Goal: Task Accomplishment & Management: Complete application form

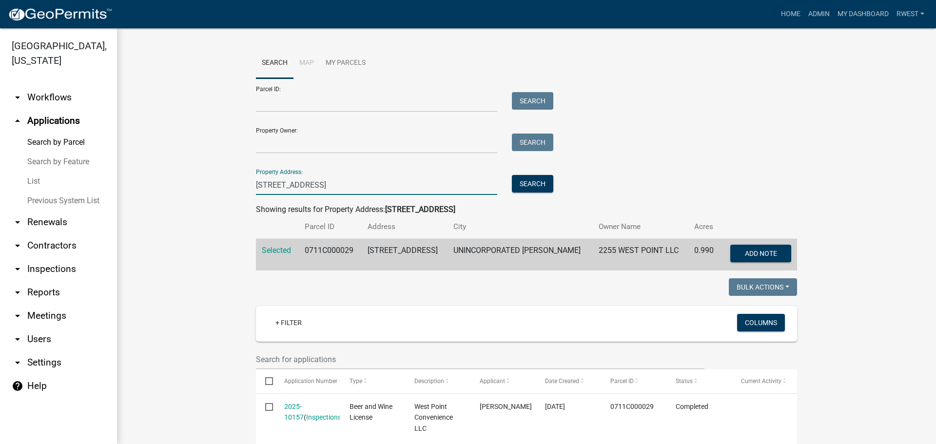
drag, startPoint x: 323, startPoint y: 188, endPoint x: 166, endPoint y: 174, distance: 157.5
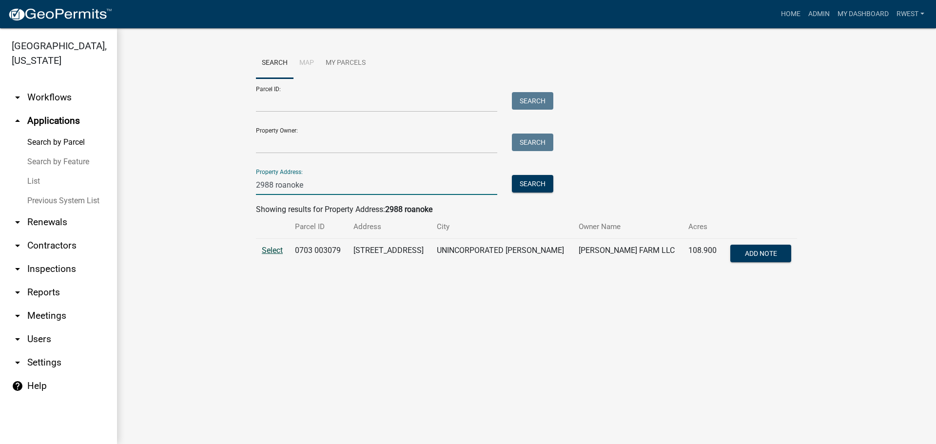
type input "2988 roanoke"
click at [269, 252] on span "Select" at bounding box center [272, 250] width 21 height 9
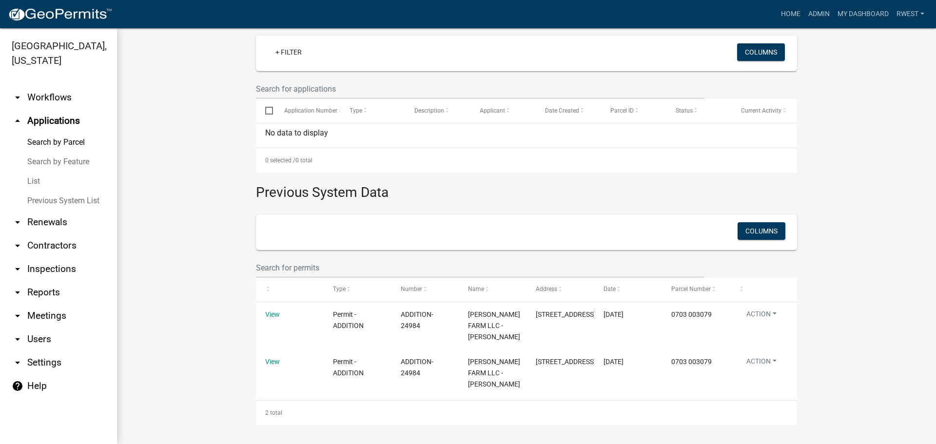
scroll to position [293, 0]
click at [226, 117] on wm-workflow-application-search-view "Search Map My Parcels Parcel ID: Search Property Owner: Search Property Address…" at bounding box center [526, 100] width 780 height 647
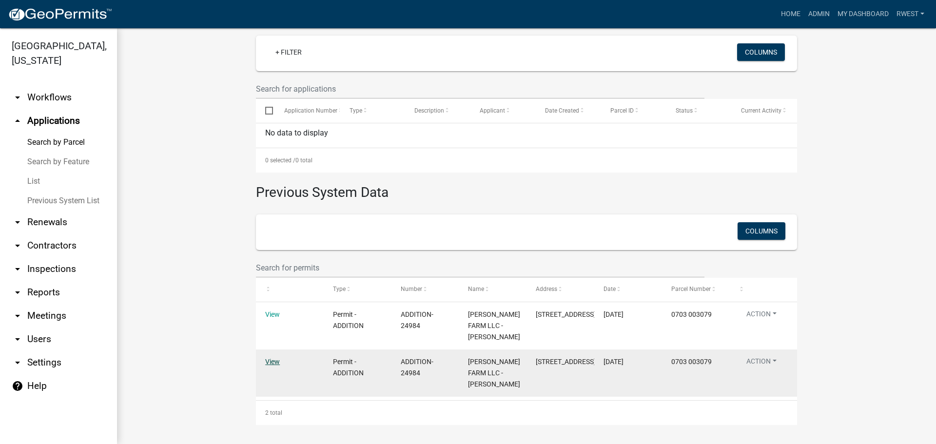
click at [273, 358] on link "View" at bounding box center [272, 362] width 15 height 8
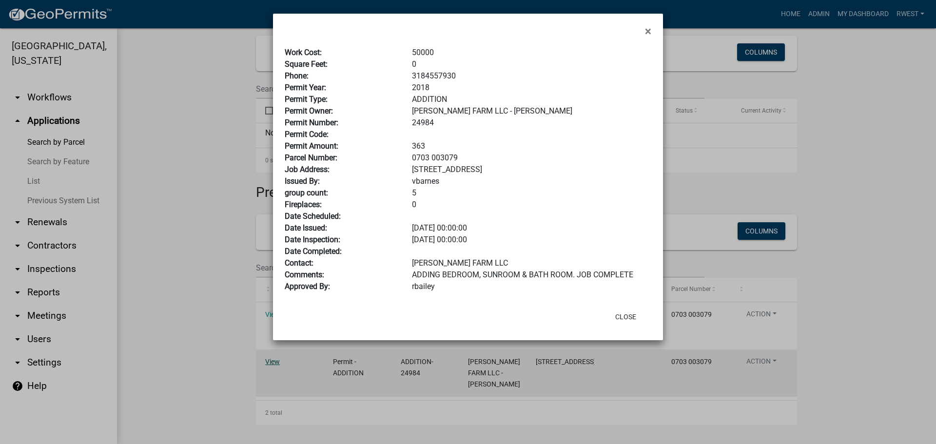
click at [273, 350] on ngb-modal-window "× Work Cost: 50000 Square Feet: 0 Phone: 3184557930 Permit Year: 2018 Permit Ty…" at bounding box center [468, 222] width 936 height 444
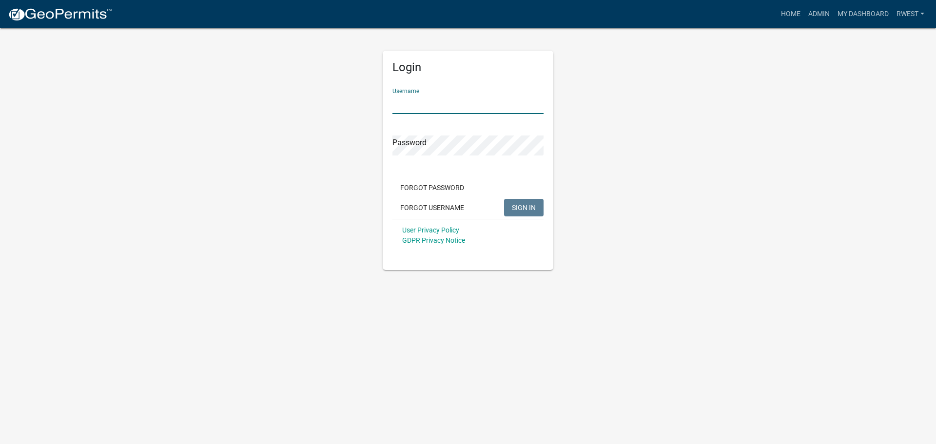
click at [428, 108] on input "Username" at bounding box center [467, 104] width 151 height 20
type input "rwest"
click at [504, 199] on button "SIGN IN" at bounding box center [523, 208] width 39 height 18
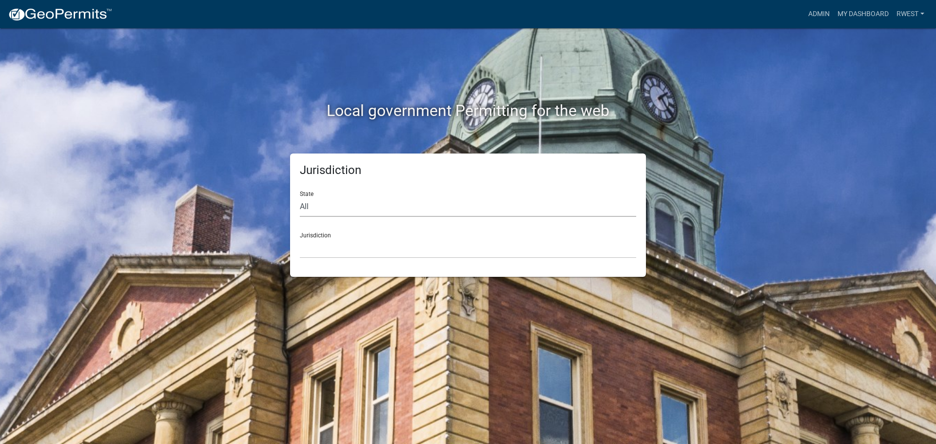
drag, startPoint x: 359, startPoint y: 211, endPoint x: 354, endPoint y: 213, distance: 5.9
click at [359, 211] on select "All Colorado Georgia Indiana Iowa Kansas Minnesota Ohio South Carolina Wisconsin" at bounding box center [468, 207] width 336 height 20
select select "Georgia"
click at [300, 197] on select "All Colorado Georgia Indiana Iowa Kansas Minnesota Ohio South Carolina Wisconsin" at bounding box center [468, 207] width 336 height 20
click at [333, 250] on select "Carroll County, Georgia Cook County, Georgia Crawford County, Georgia Gilmer Co…" at bounding box center [468, 248] width 336 height 20
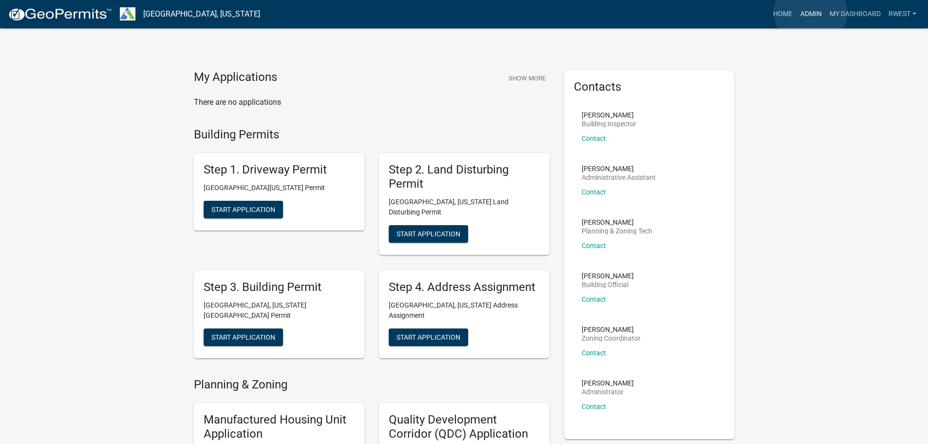
click at [811, 12] on link "Admin" at bounding box center [811, 14] width 29 height 19
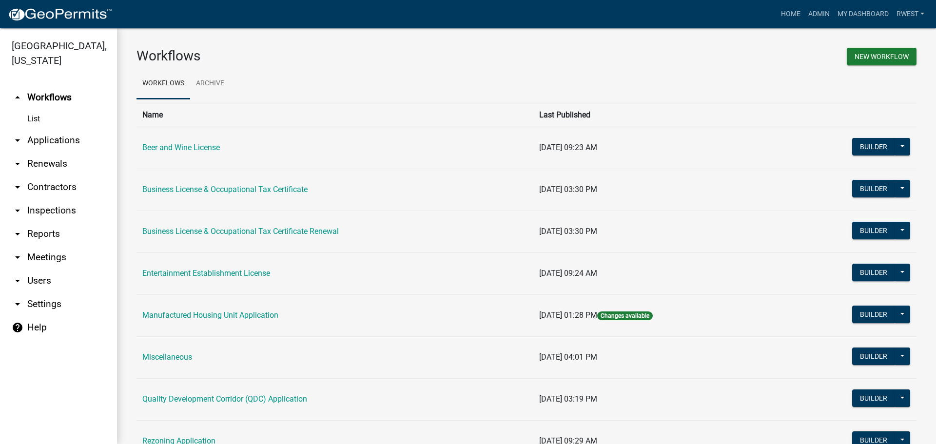
click at [45, 129] on link "arrow_drop_down Applications" at bounding box center [58, 140] width 117 height 23
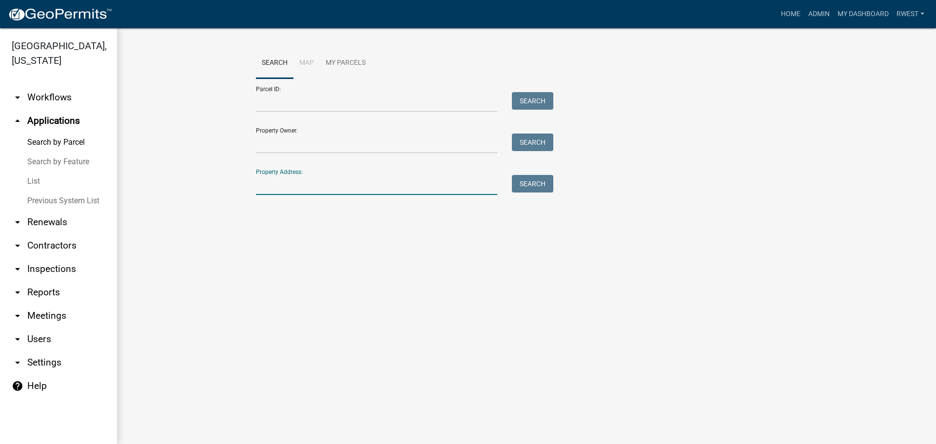
click at [324, 183] on input "Property Address:" at bounding box center [376, 185] width 241 height 20
type input "2184 west point"
drag, startPoint x: 529, startPoint y: 182, endPoint x: 523, endPoint y: 185, distance: 6.8
click at [529, 183] on button "Search" at bounding box center [532, 184] width 41 height 18
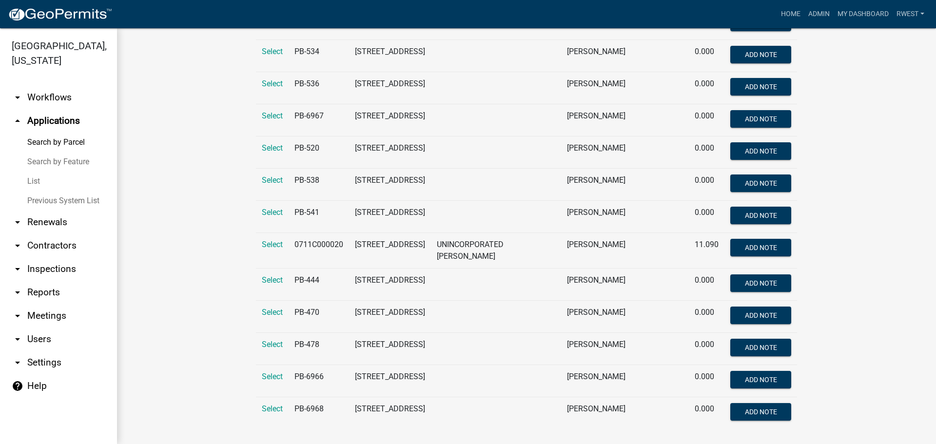
scroll to position [851, 0]
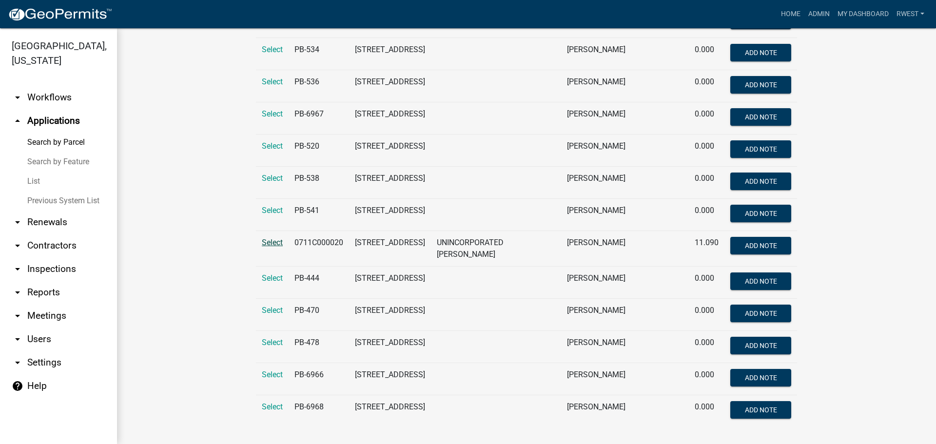
click at [268, 238] on span "Select" at bounding box center [272, 242] width 21 height 9
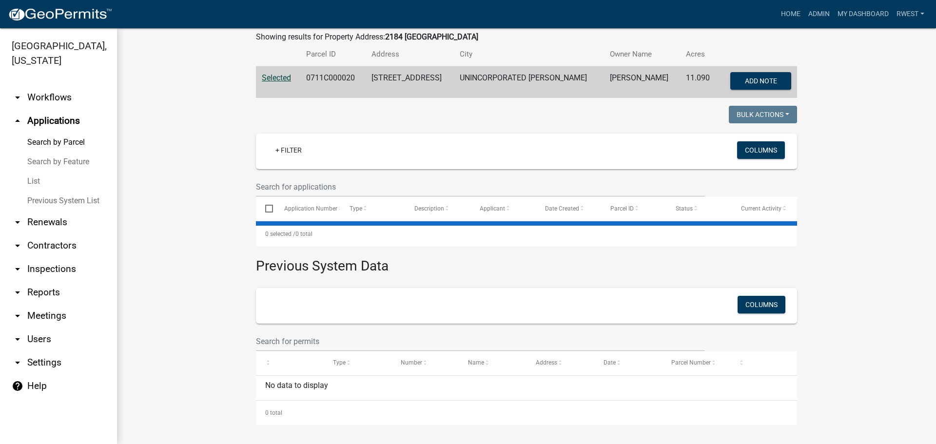
scroll to position [15, 0]
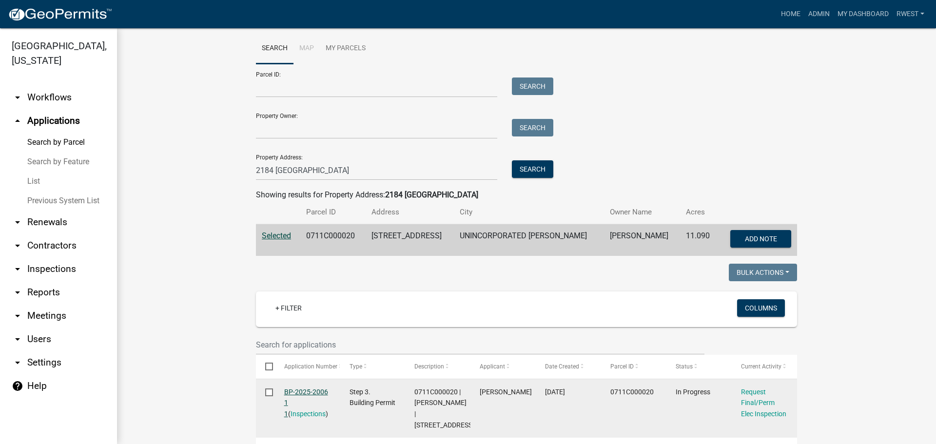
click at [311, 389] on link "BP-2025-2006 1 1" at bounding box center [306, 403] width 44 height 30
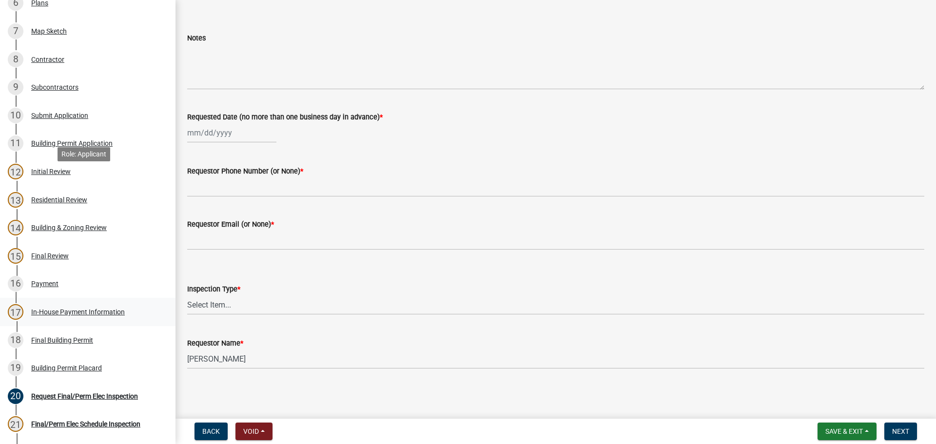
scroll to position [292, 0]
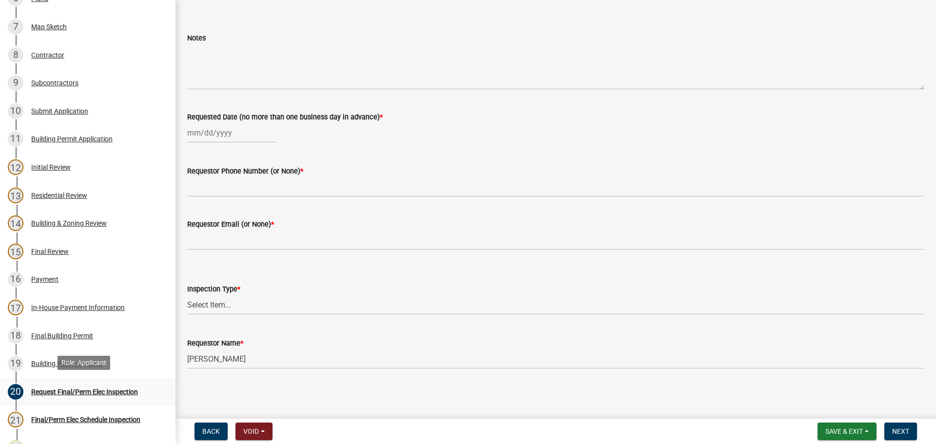
click at [52, 388] on div "Request Final/Perm Elec Inspection" at bounding box center [84, 391] width 107 height 7
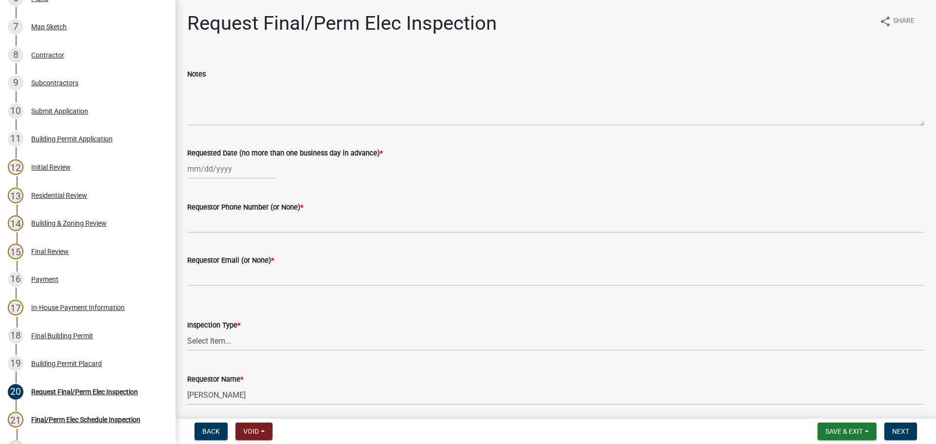
scroll to position [36, 0]
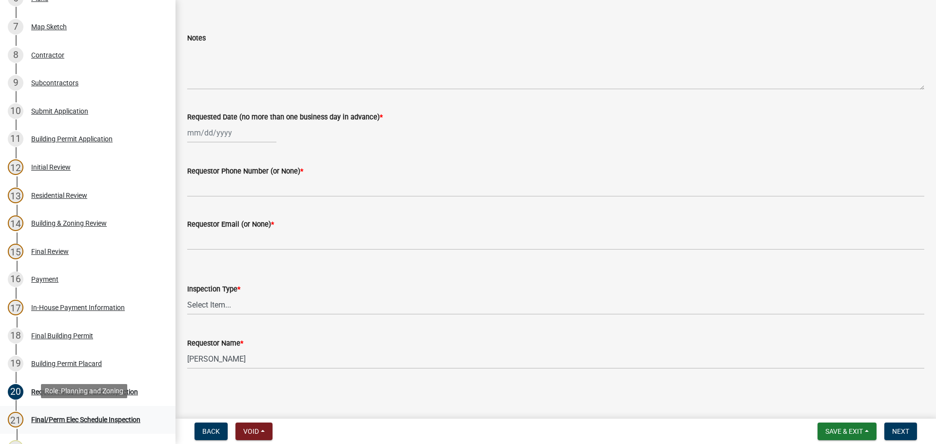
click at [101, 418] on div "Final/Perm Elec Schedule Inspection" at bounding box center [85, 419] width 109 height 7
click at [852, 426] on button "Save & Exit" at bounding box center [846, 431] width 59 height 18
click at [829, 407] on button "Save & Exit" at bounding box center [837, 405] width 78 height 23
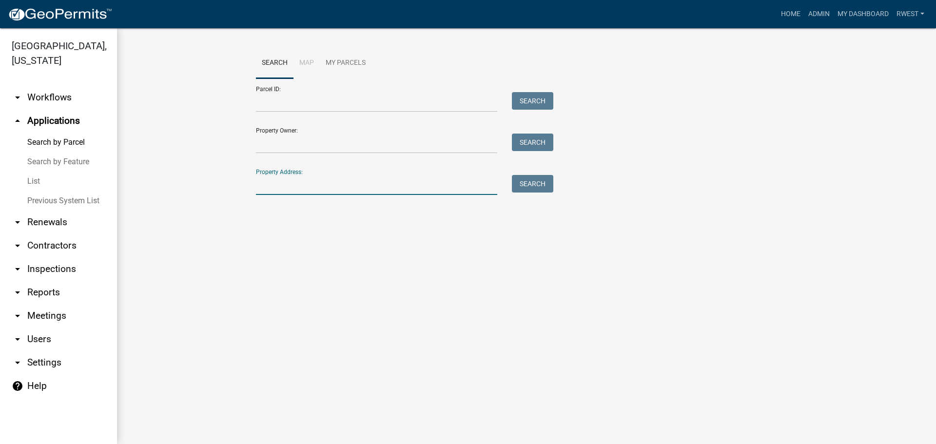
click at [265, 189] on input "Property Address:" at bounding box center [376, 185] width 241 height 20
type input "195 s davis"
click at [534, 182] on button "Search" at bounding box center [532, 184] width 41 height 18
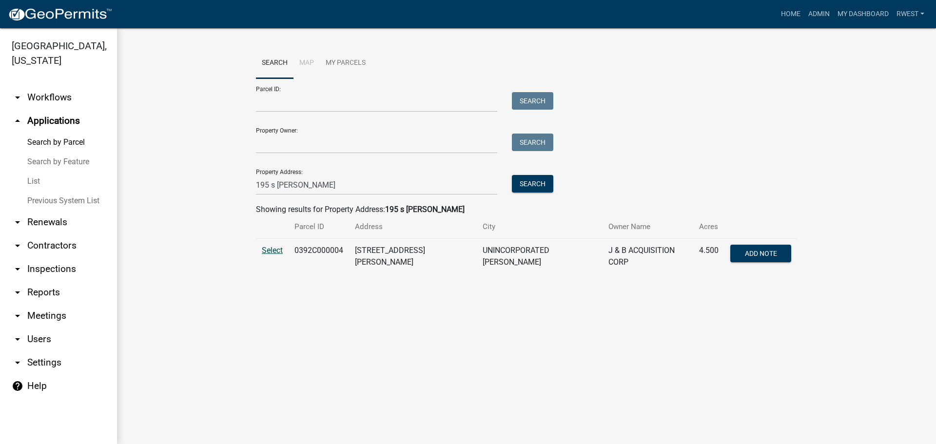
click at [271, 249] on span "Select" at bounding box center [272, 250] width 21 height 9
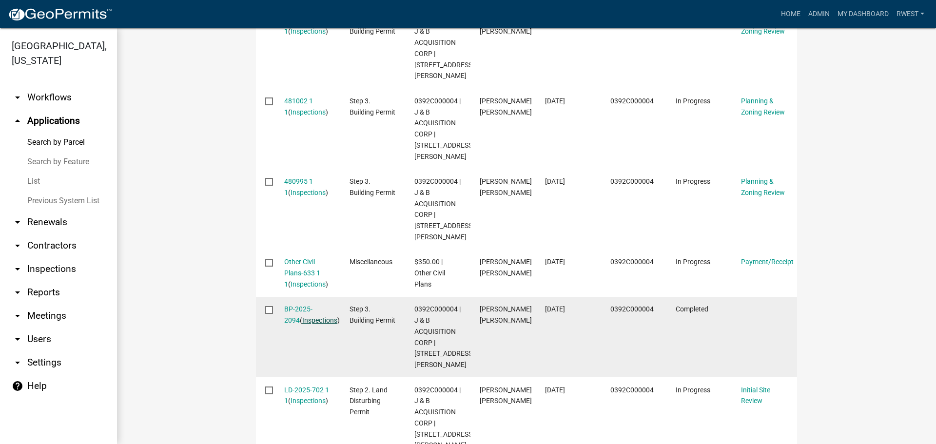
scroll to position [390, 0]
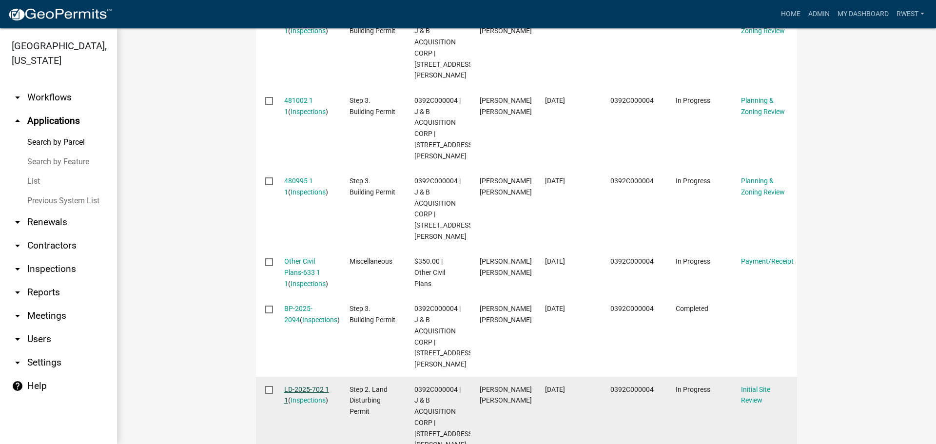
click at [302, 385] on link "LD-2025-702 1 1" at bounding box center [306, 394] width 45 height 19
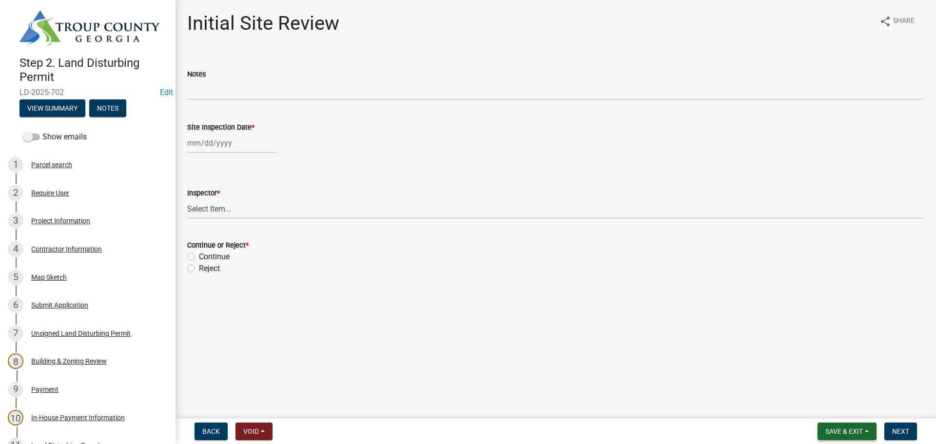
click at [846, 432] on span "Save & Exit" at bounding box center [844, 431] width 38 height 8
click at [837, 408] on button "Save & Exit" at bounding box center [837, 405] width 78 height 23
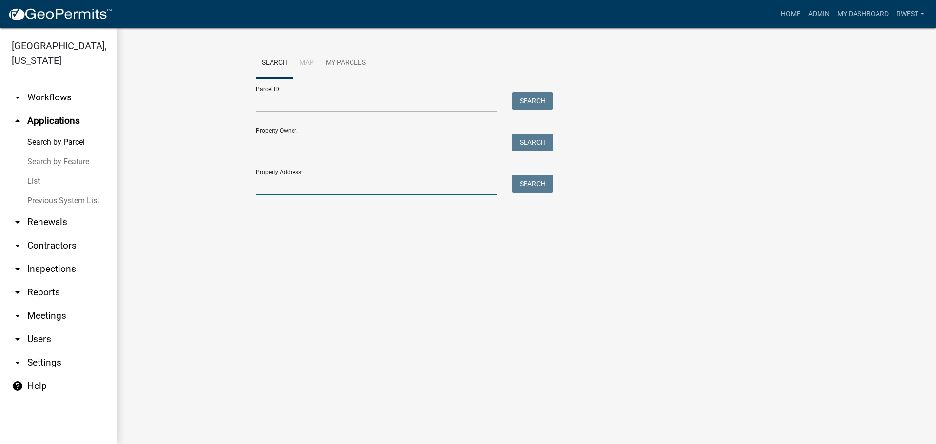
drag, startPoint x: 293, startPoint y: 184, endPoint x: 292, endPoint y: 170, distance: 14.7
click at [293, 184] on input "Property Address:" at bounding box center [376, 185] width 241 height 20
type input "195 s davis"
click at [535, 184] on button "Search" at bounding box center [532, 184] width 41 height 18
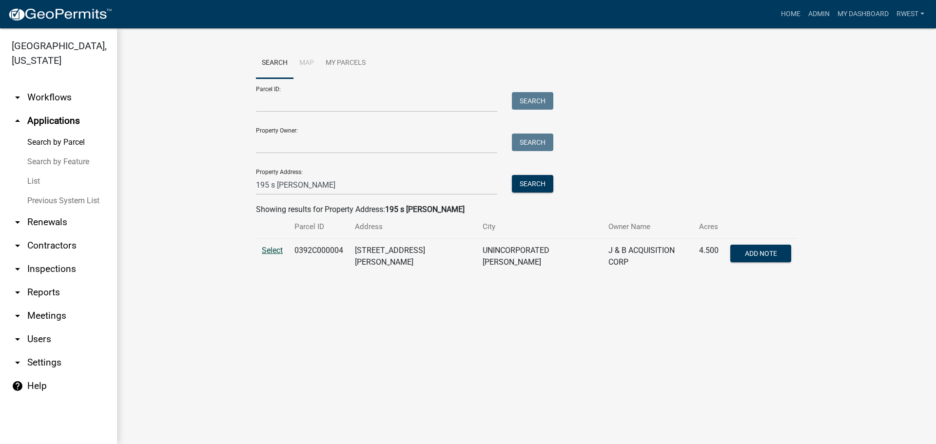
click at [276, 251] on span "Select" at bounding box center [272, 250] width 21 height 9
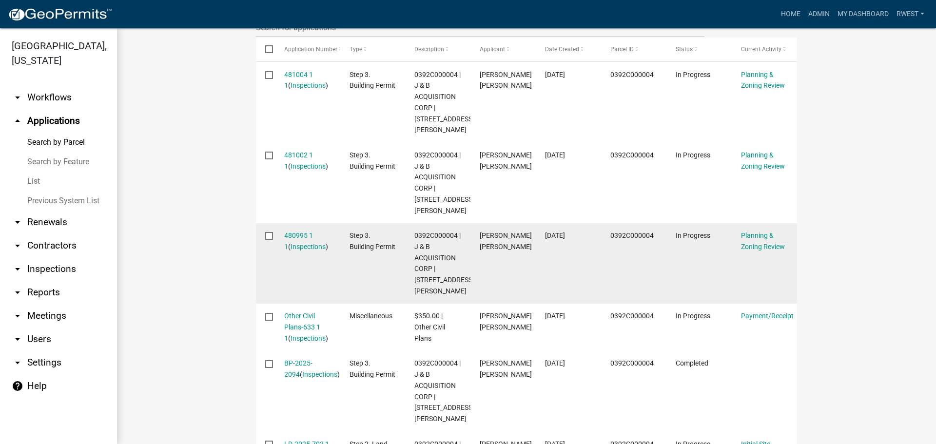
scroll to position [341, 0]
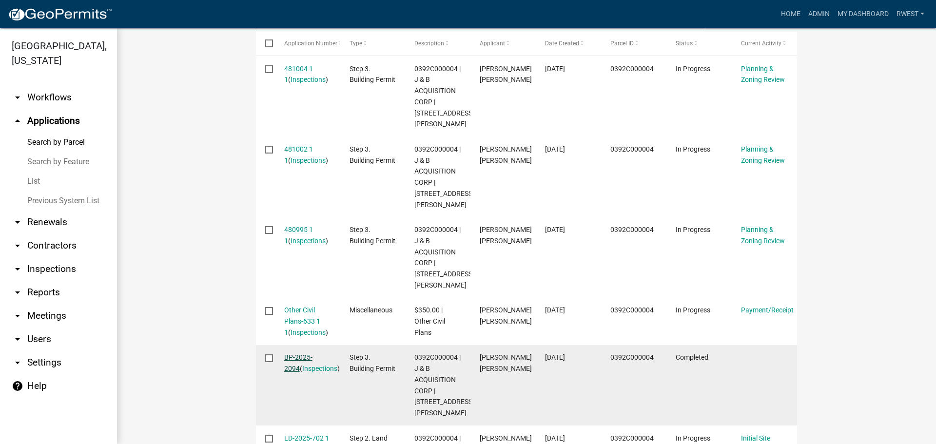
click at [307, 353] on link "BP-2025-2094" at bounding box center [298, 362] width 28 height 19
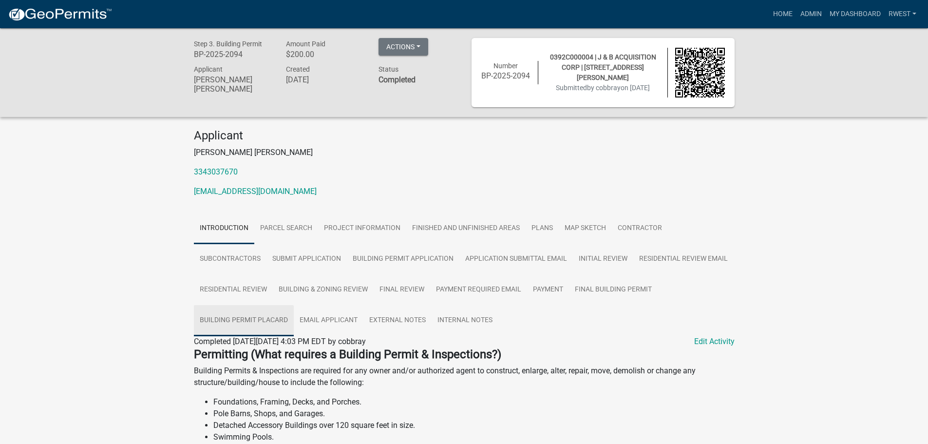
click at [258, 322] on link "Building Permit Placard" at bounding box center [244, 320] width 100 height 31
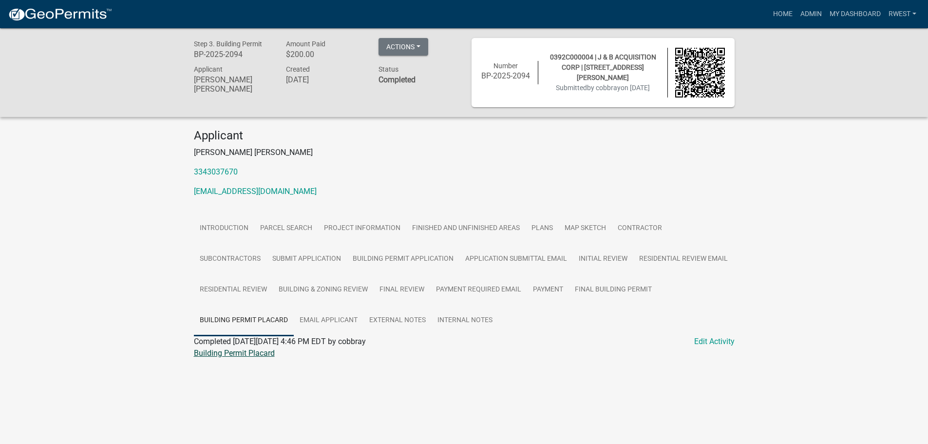
click at [252, 355] on link "Building Permit Placard" at bounding box center [234, 352] width 81 height 9
click at [397, 48] on button "Actions" at bounding box center [404, 47] width 50 height 18
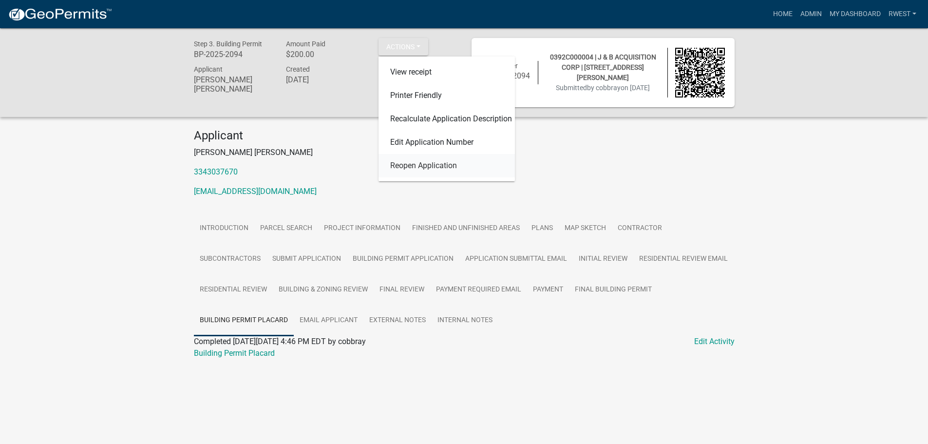
click at [427, 165] on link "Reopen Application" at bounding box center [447, 165] width 136 height 23
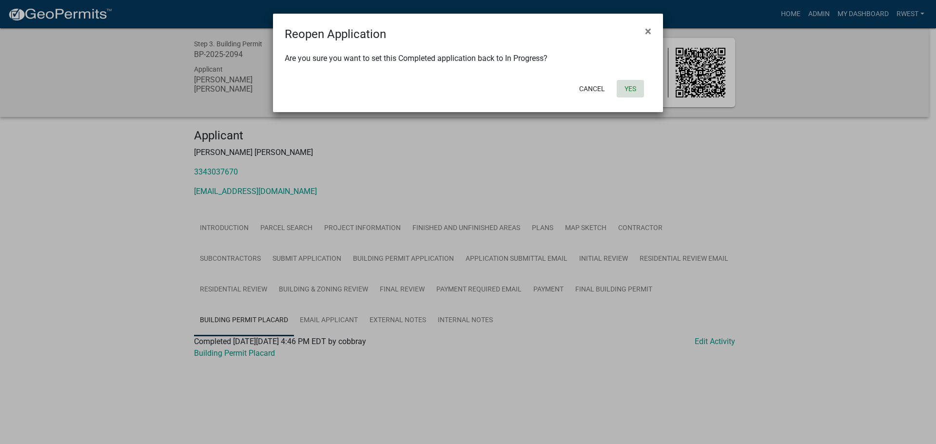
click at [630, 91] on button "Yes" at bounding box center [629, 89] width 27 height 18
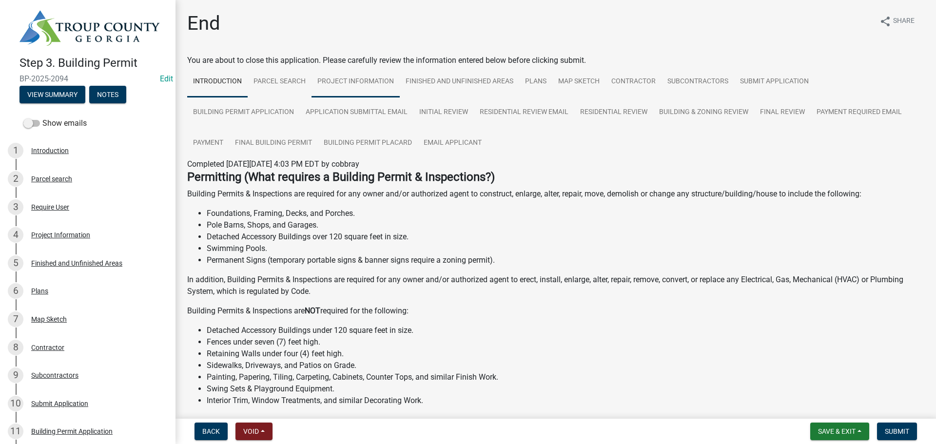
click at [370, 85] on link "Project Information" at bounding box center [355, 81] width 88 height 31
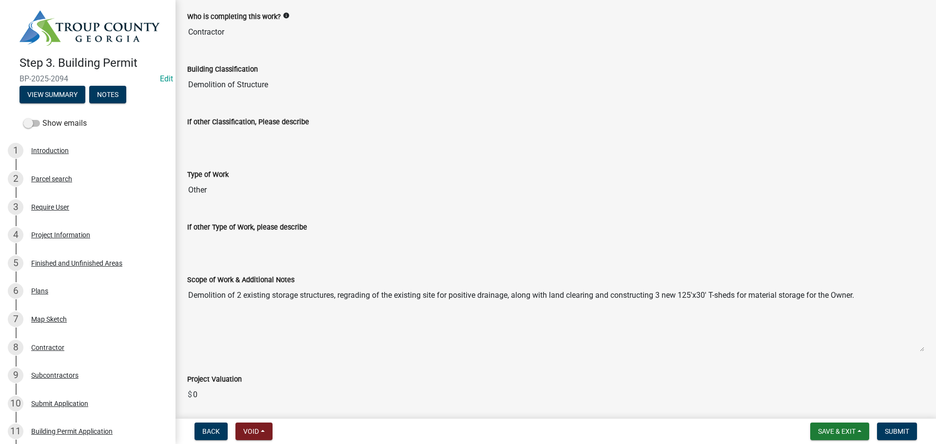
scroll to position [860, 0]
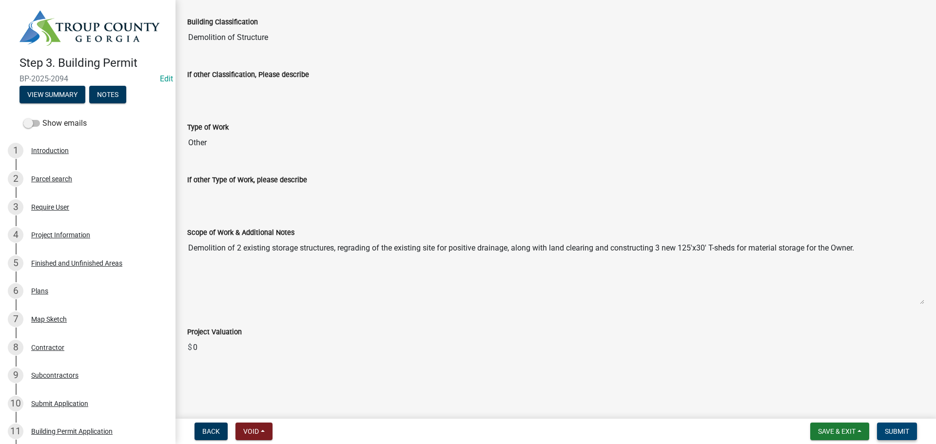
click at [900, 432] on span "Submit" at bounding box center [896, 431] width 24 height 8
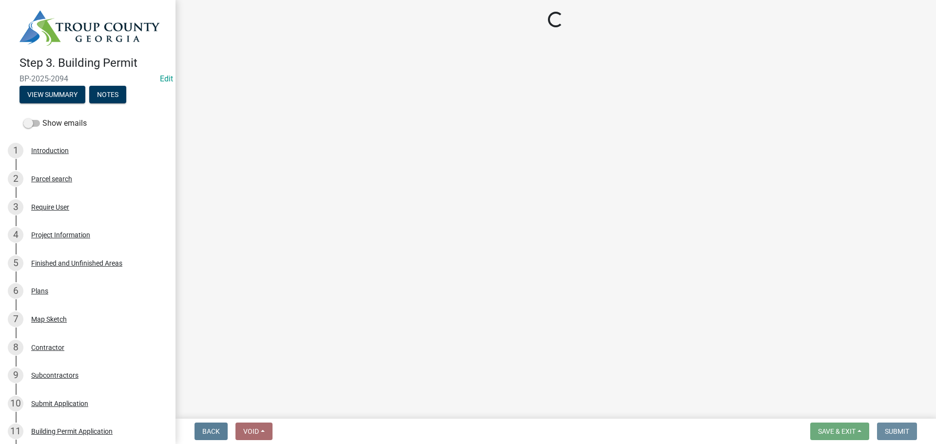
scroll to position [0, 0]
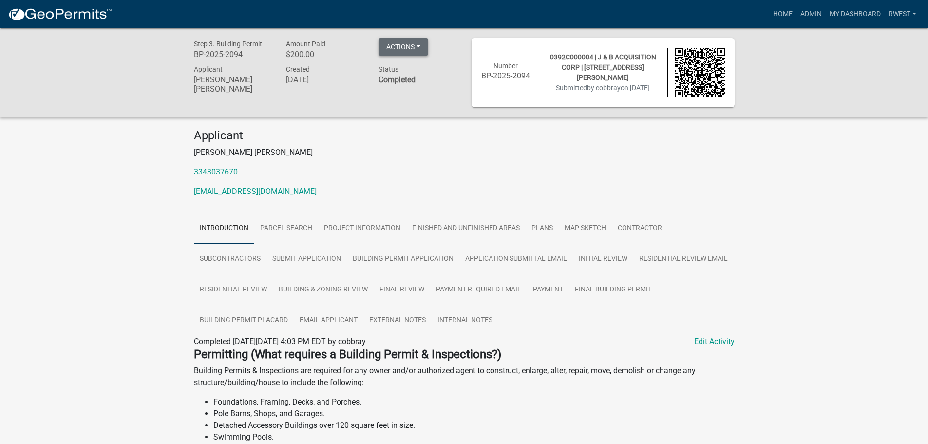
drag, startPoint x: 403, startPoint y: 49, endPoint x: 399, endPoint y: 59, distance: 11.0
click at [403, 49] on button "Actions" at bounding box center [404, 47] width 50 height 18
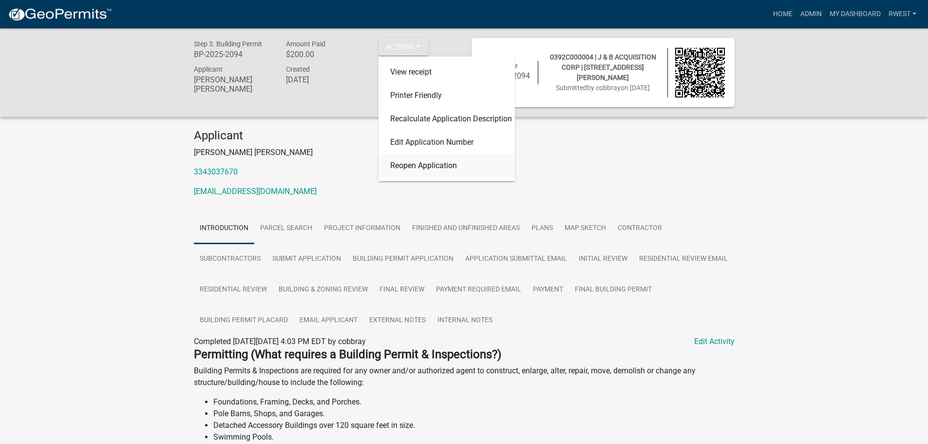
click at [416, 165] on link "Reopen Application" at bounding box center [447, 165] width 136 height 23
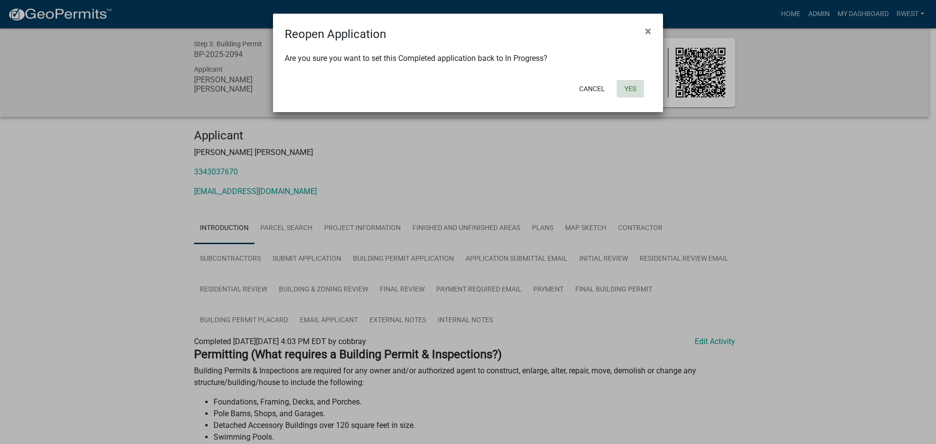
click at [634, 92] on button "Yes" at bounding box center [629, 89] width 27 height 18
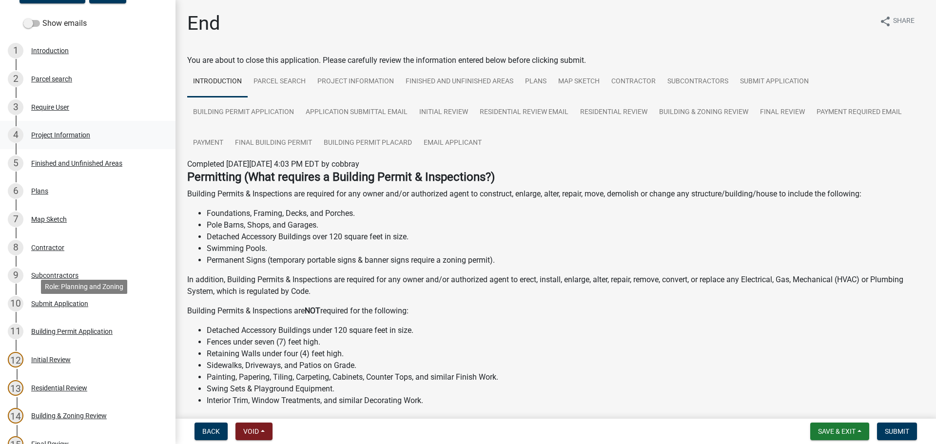
scroll to position [49, 0]
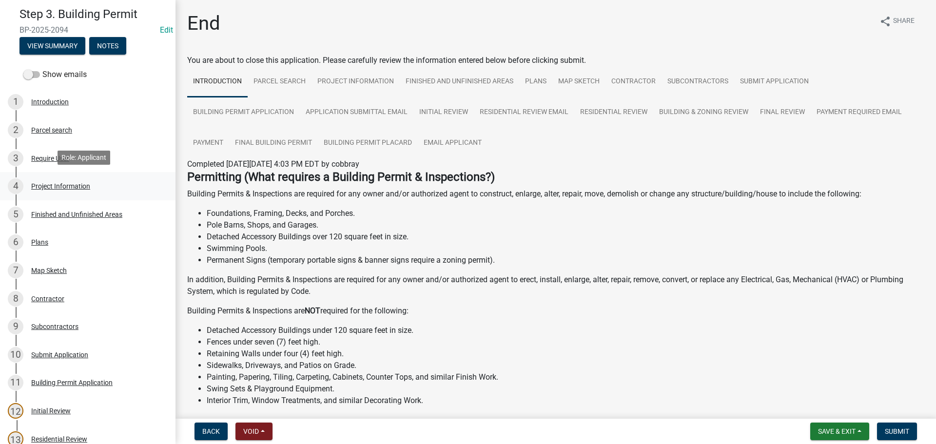
click at [46, 185] on div "Project Information" at bounding box center [60, 186] width 59 height 7
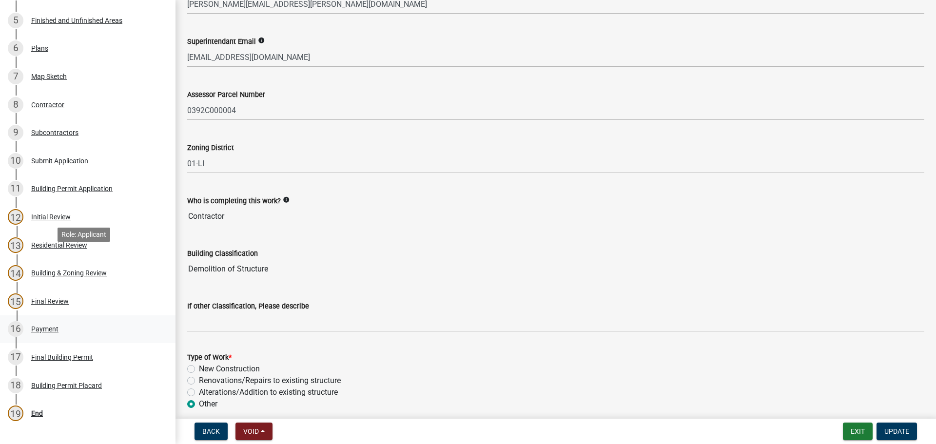
scroll to position [244, 0]
click at [60, 214] on div "Initial Review" at bounding box center [50, 215] width 39 height 7
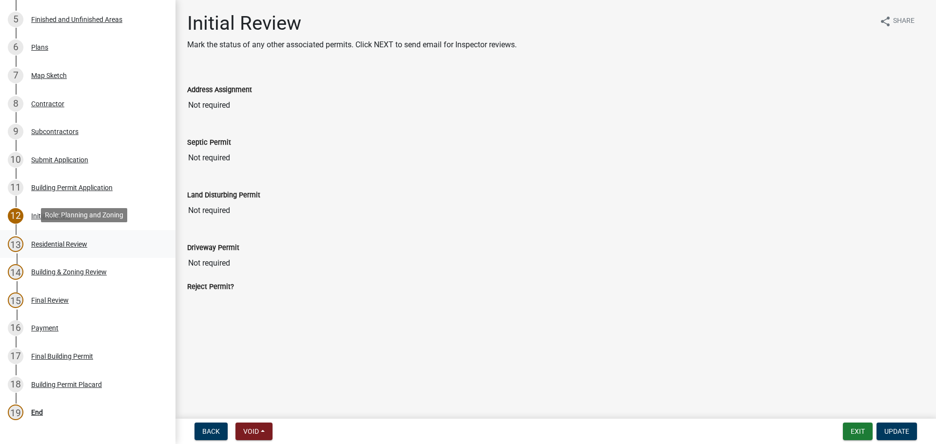
click at [56, 242] on div "Residential Review" at bounding box center [59, 244] width 56 height 7
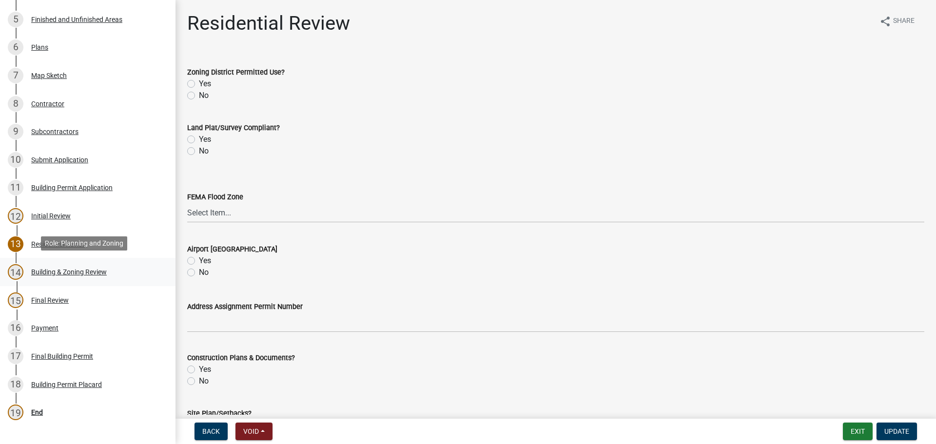
click at [55, 269] on div "Building & Zoning Review" at bounding box center [69, 272] width 76 height 7
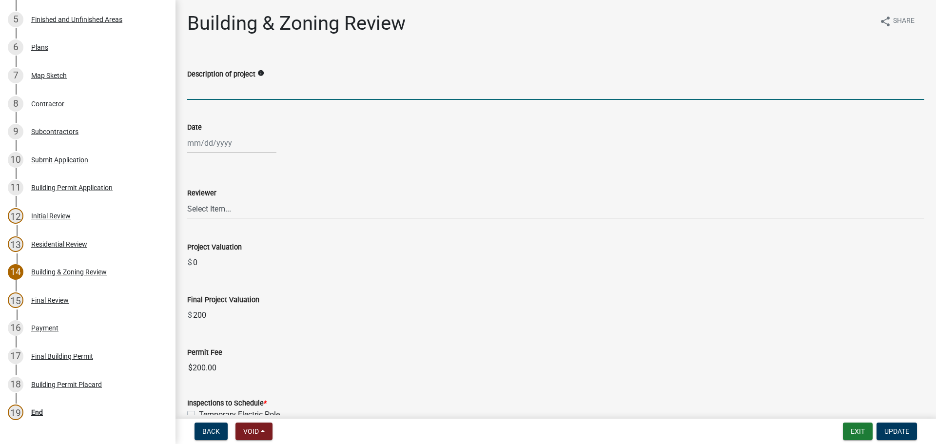
click at [221, 88] on input "Description of project" at bounding box center [555, 90] width 737 height 20
type input "Demolition of 2 accessory buildings"
click at [900, 429] on span "Update" at bounding box center [896, 431] width 25 height 8
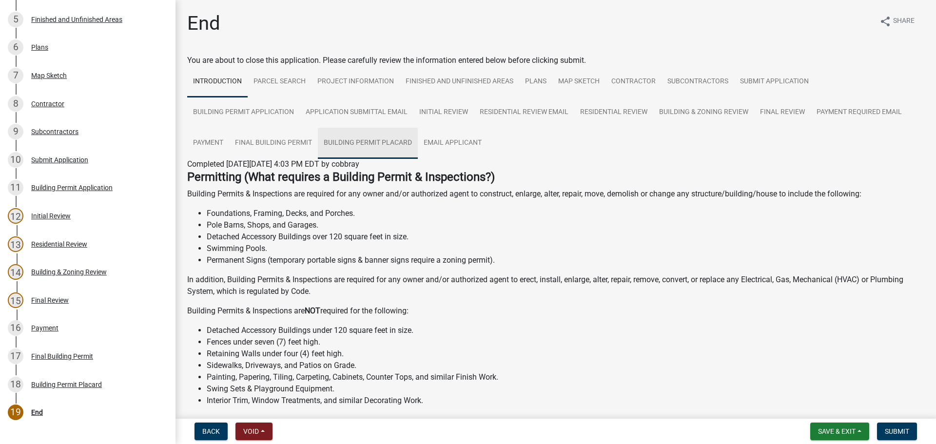
click at [382, 146] on link "Building Permit Placard" at bounding box center [368, 143] width 100 height 31
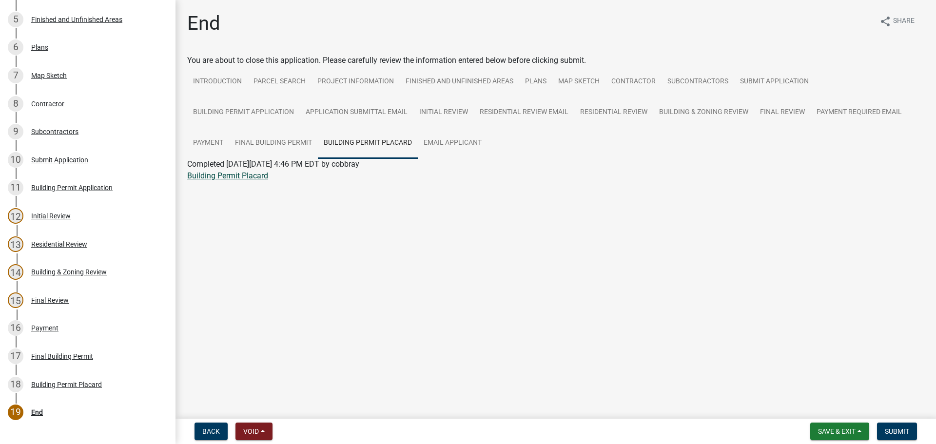
click at [262, 176] on link "Building Permit Placard" at bounding box center [227, 175] width 81 height 9
click at [901, 432] on span "Submit" at bounding box center [896, 431] width 24 height 8
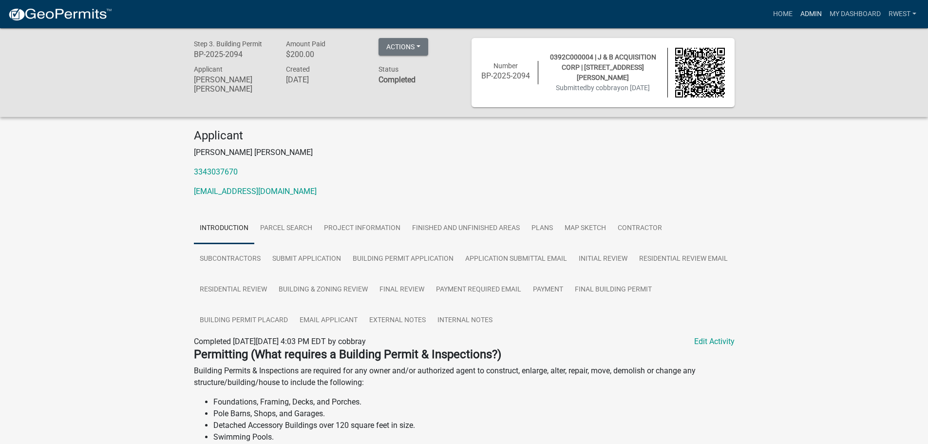
click at [804, 10] on link "Admin" at bounding box center [811, 14] width 29 height 19
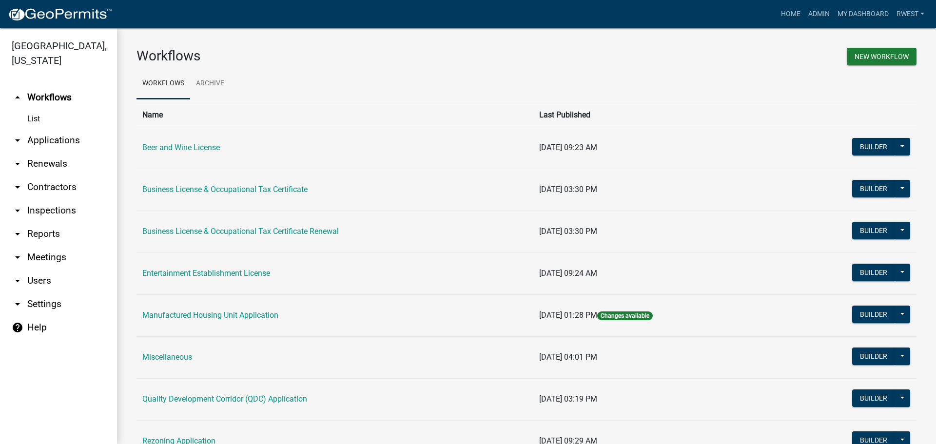
click at [70, 129] on link "arrow_drop_down Applications" at bounding box center [58, 140] width 117 height 23
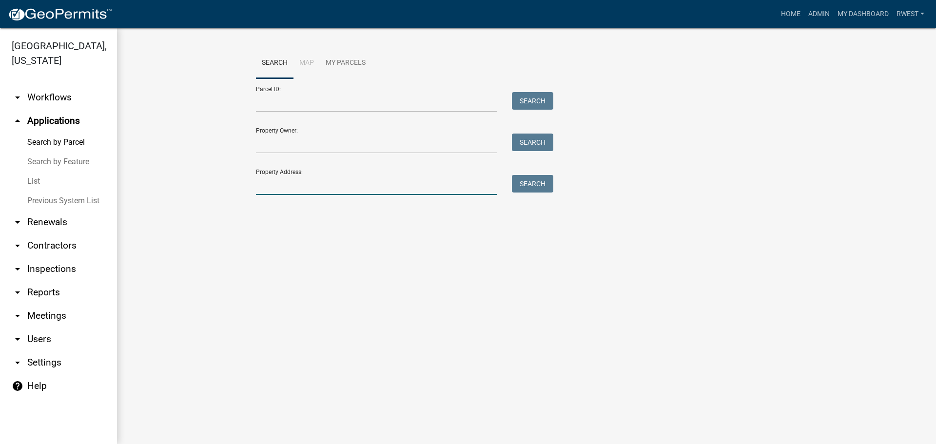
click at [275, 189] on input "Property Address:" at bounding box center [376, 185] width 241 height 20
type input "195 s davis"
click at [537, 186] on button "Search" at bounding box center [532, 184] width 41 height 18
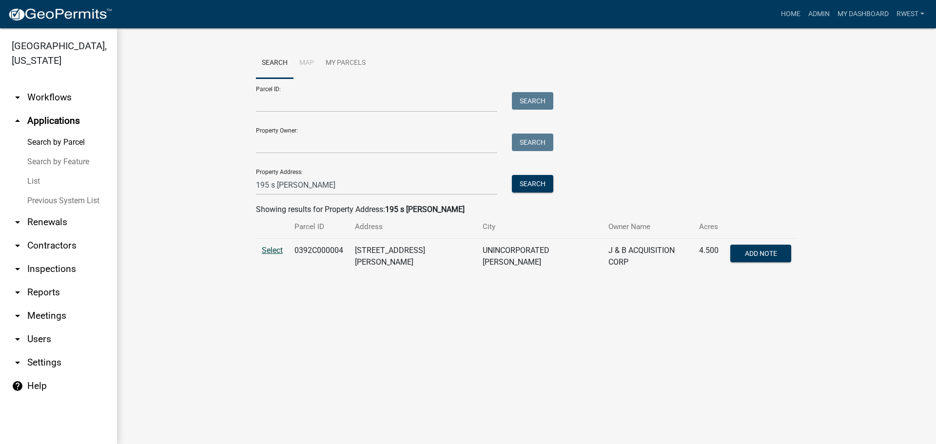
click at [274, 251] on span "Select" at bounding box center [272, 250] width 21 height 9
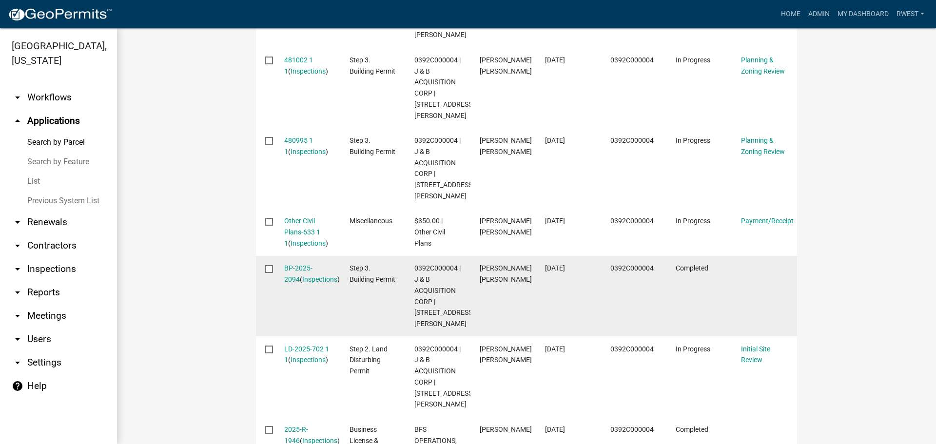
scroll to position [341, 0]
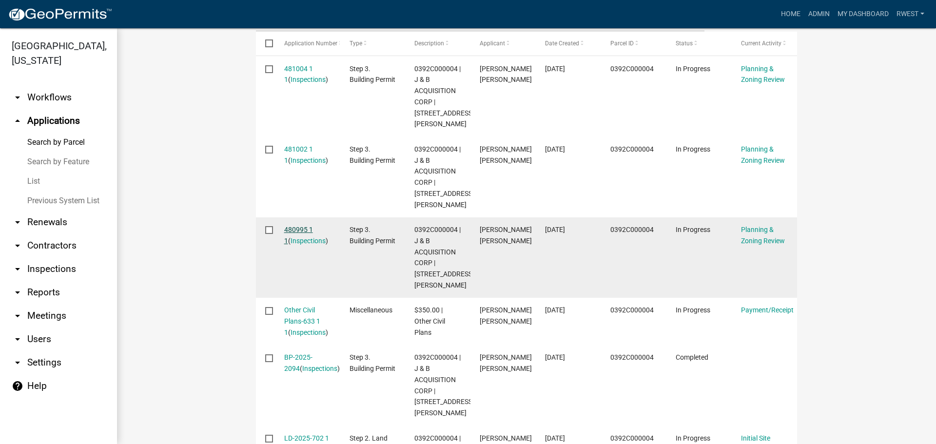
click at [292, 226] on link "480995 1 1" at bounding box center [298, 235] width 29 height 19
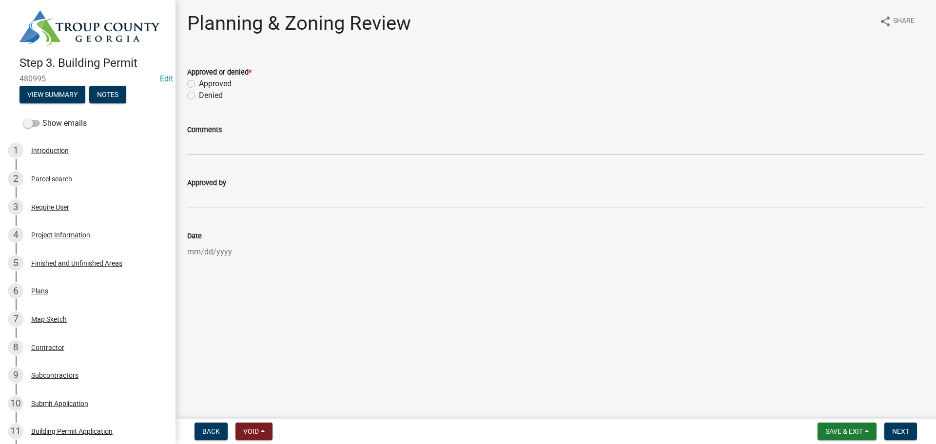
drag, startPoint x: 188, startPoint y: 84, endPoint x: 192, endPoint y: 97, distance: 14.3
click at [199, 84] on label "Approved" at bounding box center [215, 84] width 33 height 12
click at [199, 84] on input "Approved" at bounding box center [202, 81] width 6 height 6
radio input "true"
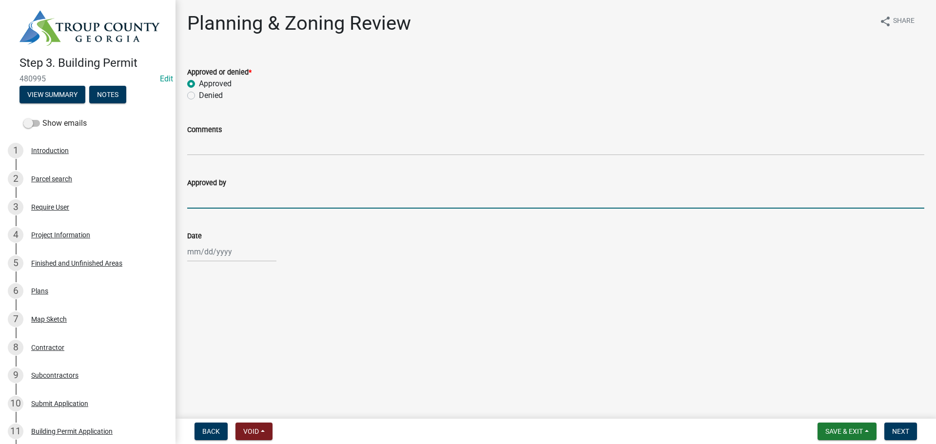
click at [195, 203] on input "Approved by" at bounding box center [555, 199] width 737 height 20
type input "[PERSON_NAME]"
click at [218, 251] on div at bounding box center [231, 252] width 89 height 20
select select "10"
select select "2025"
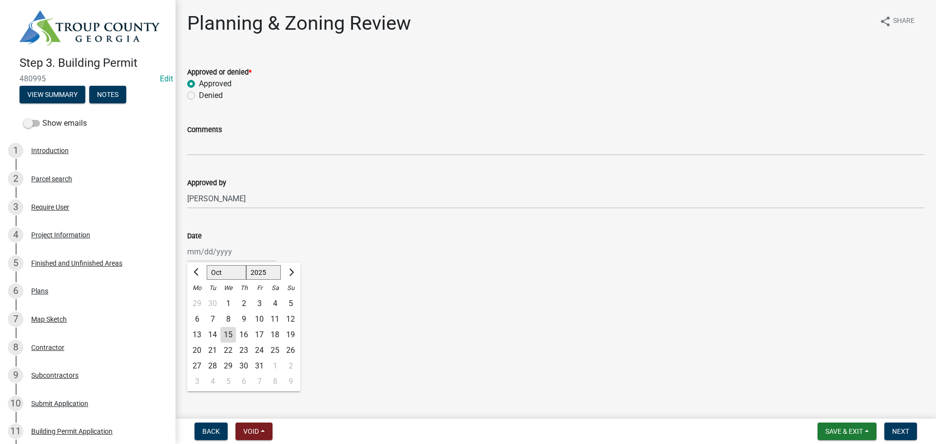
click at [230, 332] on div "15" at bounding box center [228, 335] width 16 height 16
type input "[DATE]"
click at [901, 433] on span "Next" at bounding box center [900, 431] width 17 height 8
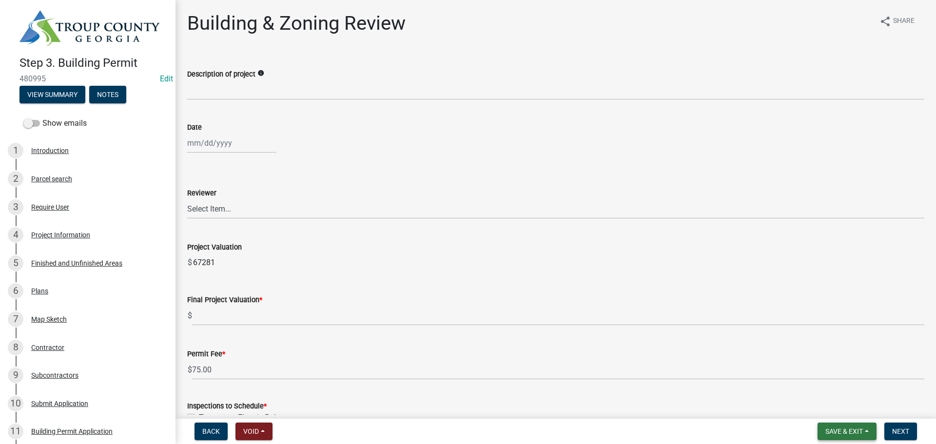
click at [833, 437] on button "Save & Exit" at bounding box center [846, 431] width 59 height 18
click at [844, 407] on button "Save & Exit" at bounding box center [837, 405] width 78 height 23
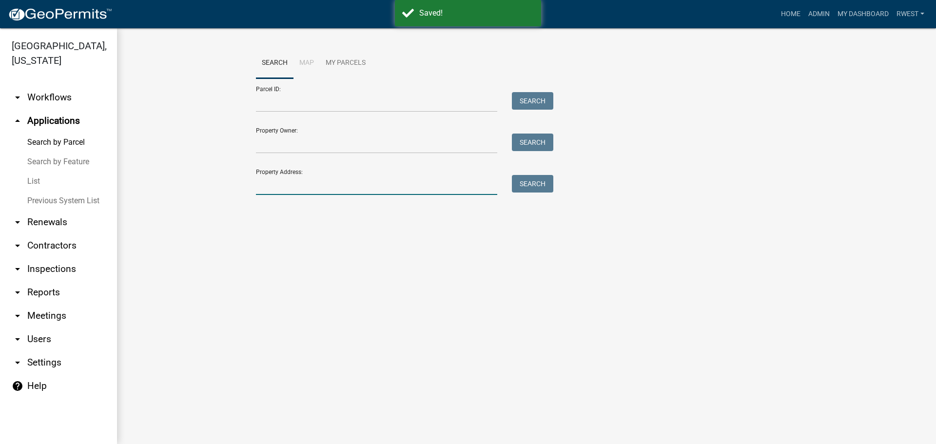
click at [332, 182] on input "Property Address:" at bounding box center [376, 185] width 241 height 20
type input "195 s davis"
click at [526, 188] on button "Search" at bounding box center [532, 184] width 41 height 18
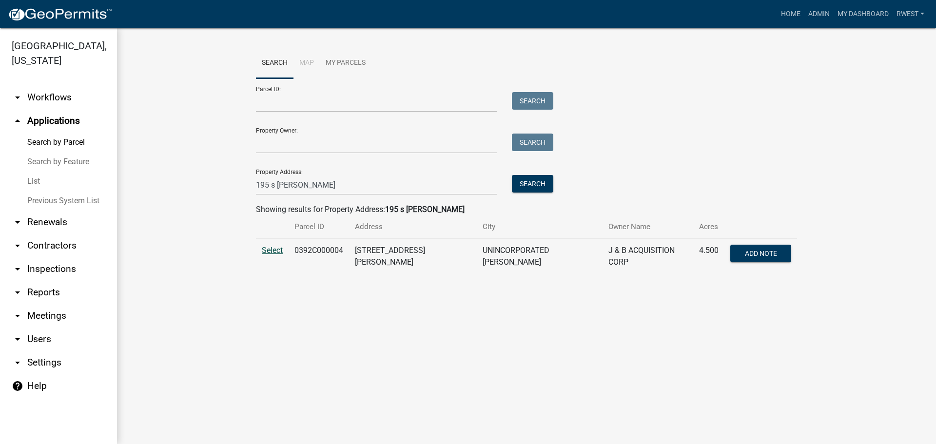
click at [265, 249] on span "Select" at bounding box center [272, 250] width 21 height 9
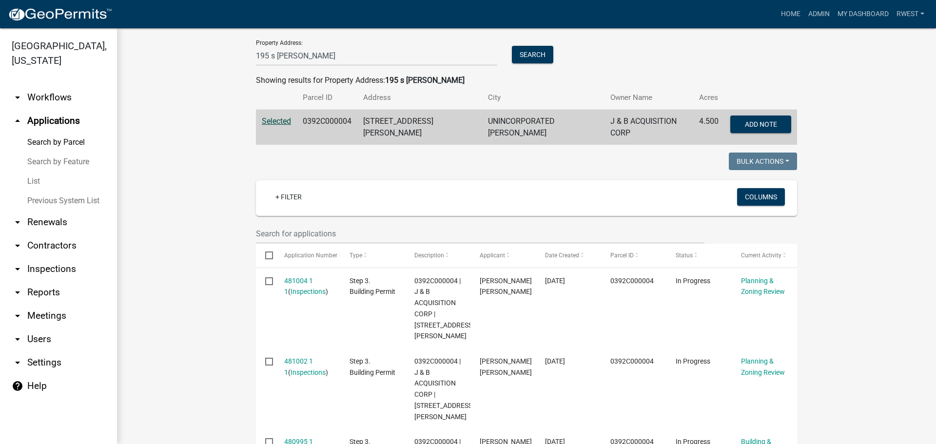
scroll to position [244, 0]
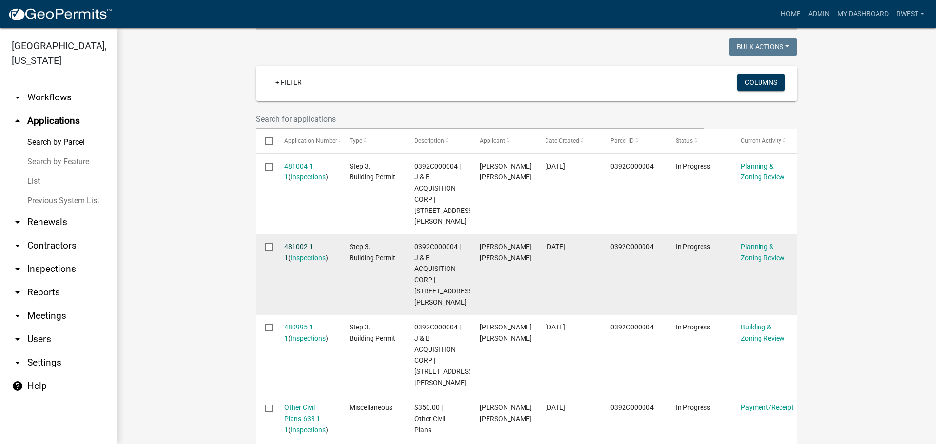
click at [295, 243] on link "481002 1 1" at bounding box center [298, 252] width 29 height 19
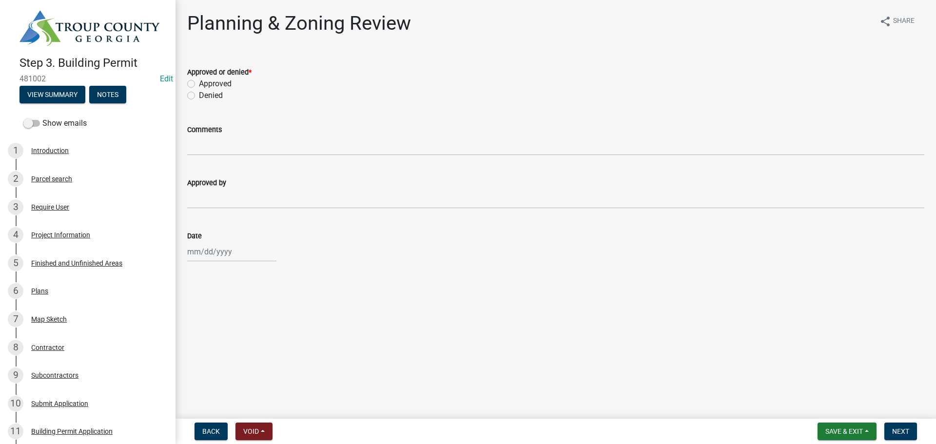
drag, startPoint x: 192, startPoint y: 84, endPoint x: 189, endPoint y: 168, distance: 84.4
click at [199, 85] on label "Approved" at bounding box center [215, 84] width 33 height 12
click at [199, 84] on input "Approved" at bounding box center [202, 81] width 6 height 6
radio input "true"
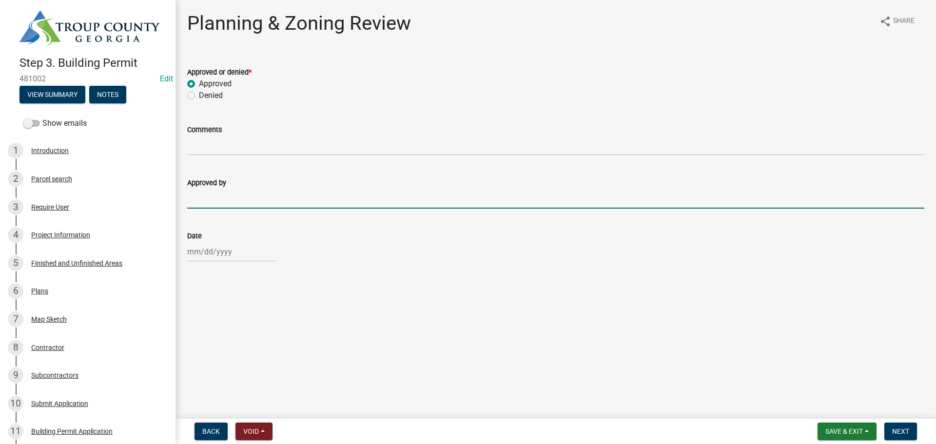
click at [198, 196] on input "Approved by" at bounding box center [555, 199] width 737 height 20
type input "[PERSON_NAME]"
click at [195, 252] on div at bounding box center [231, 252] width 89 height 20
select select "10"
select select "2025"
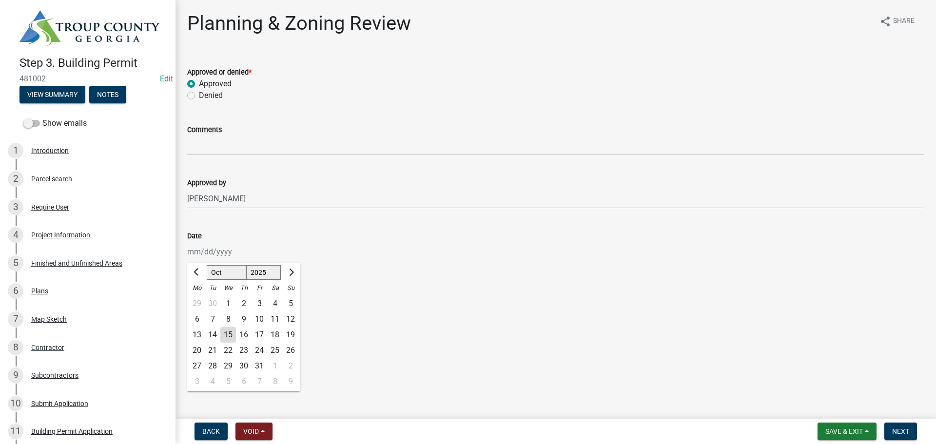
click at [230, 335] on div "15" at bounding box center [228, 335] width 16 height 16
type input "[DATE]"
click at [900, 432] on span "Next" at bounding box center [900, 431] width 17 height 8
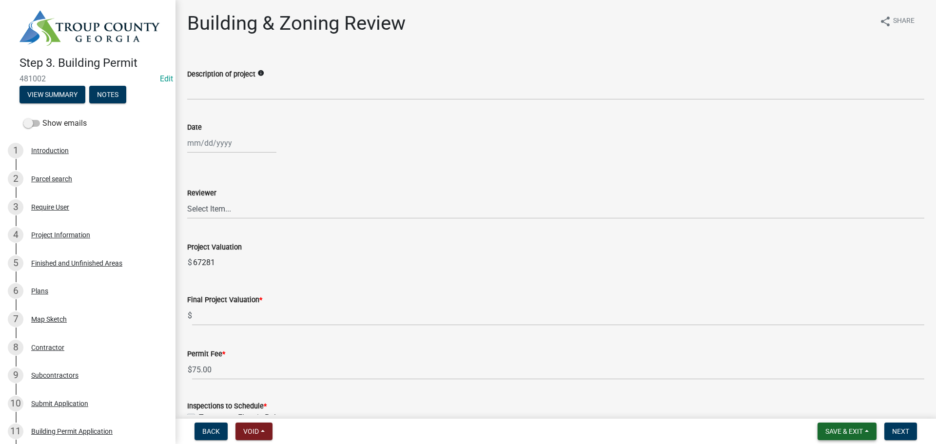
click at [850, 435] on span "Save & Exit" at bounding box center [844, 431] width 38 height 8
click at [843, 412] on button "Save & Exit" at bounding box center [837, 405] width 78 height 23
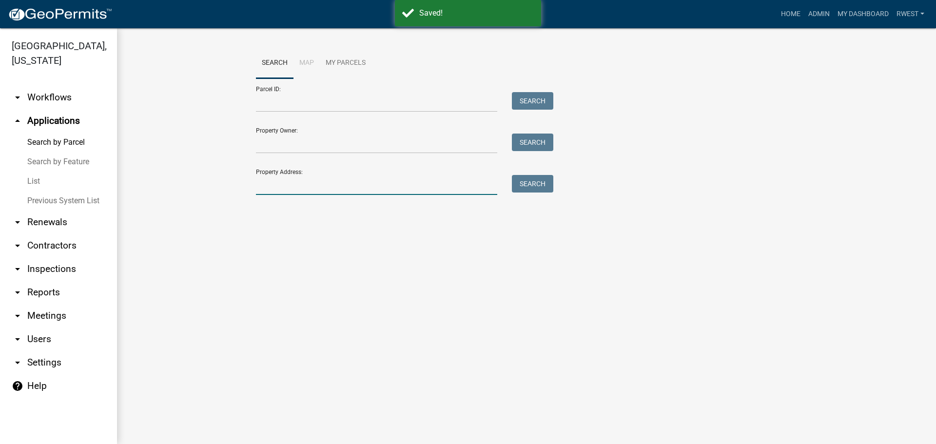
click at [307, 190] on input "Property Address:" at bounding box center [376, 185] width 241 height 20
type input "195 s davis"
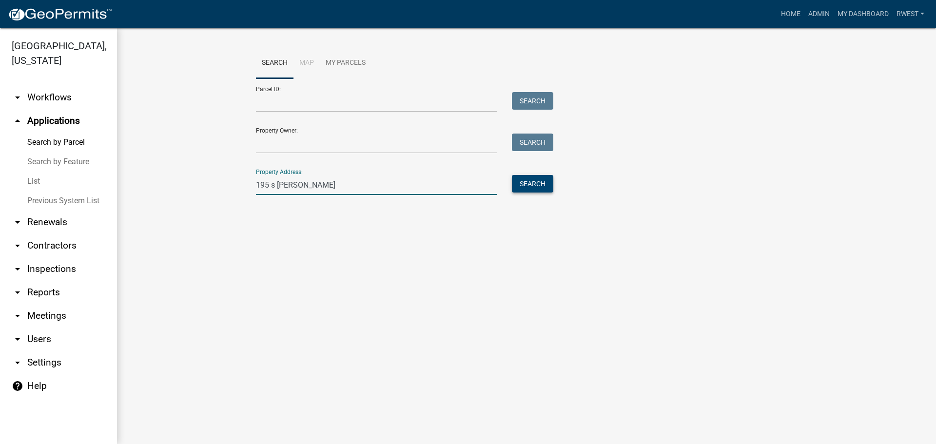
click at [533, 183] on button "Search" at bounding box center [532, 184] width 41 height 18
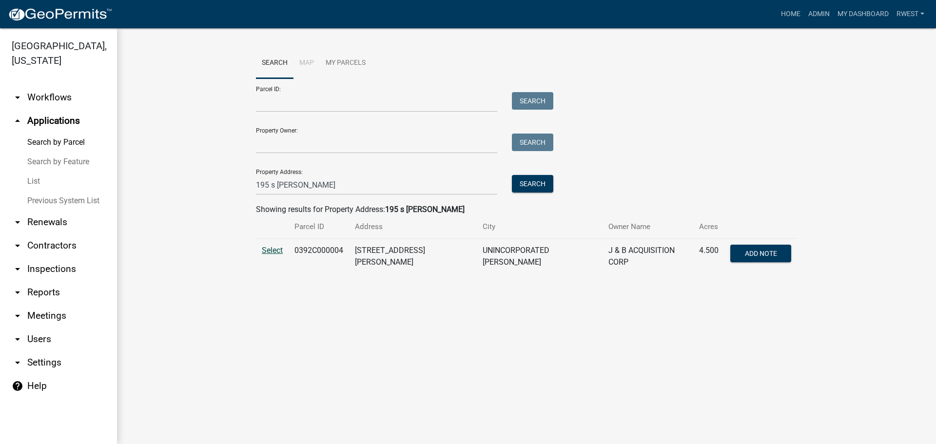
click at [263, 252] on span "Select" at bounding box center [272, 250] width 21 height 9
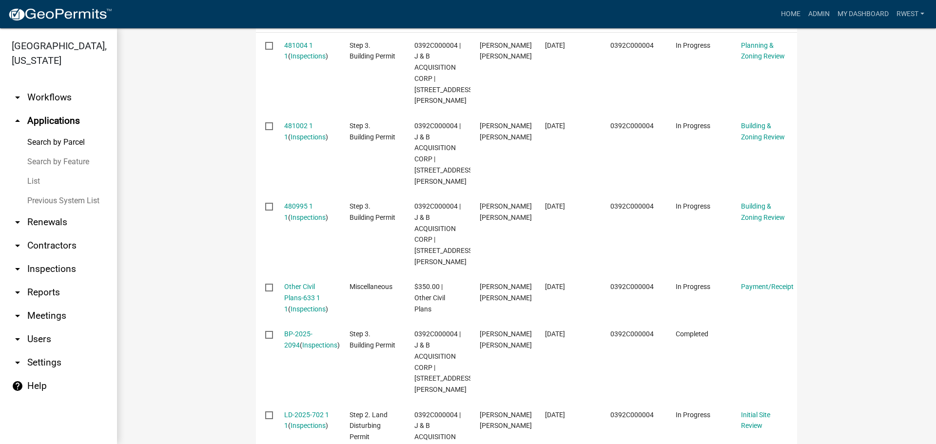
scroll to position [246, 0]
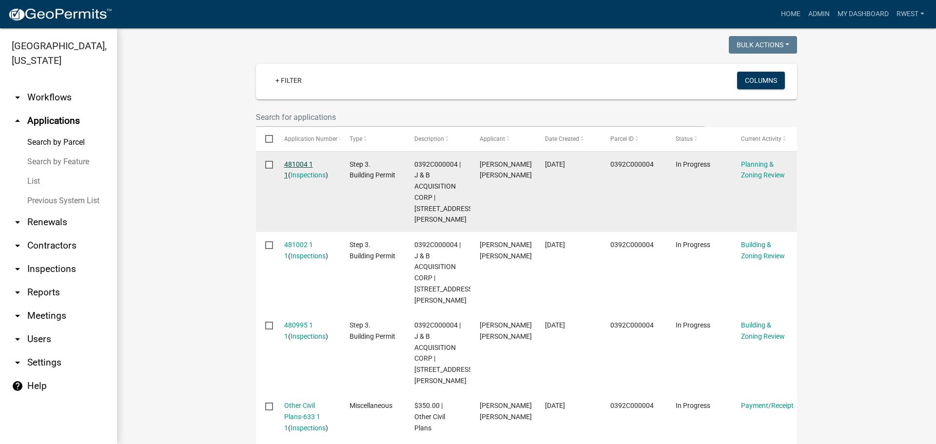
click at [303, 160] on link "481004 1 1" at bounding box center [298, 169] width 29 height 19
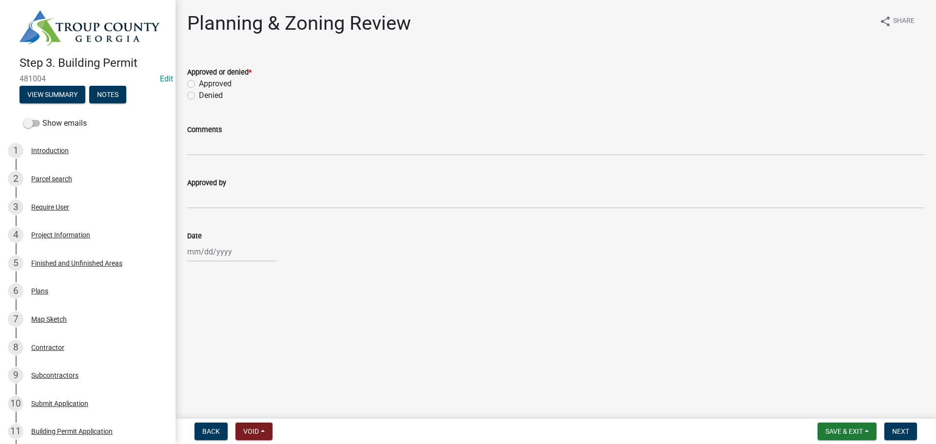
click at [199, 83] on label "Approved" at bounding box center [215, 84] width 33 height 12
click at [199, 83] on input "Approved" at bounding box center [202, 81] width 6 height 6
radio input "true"
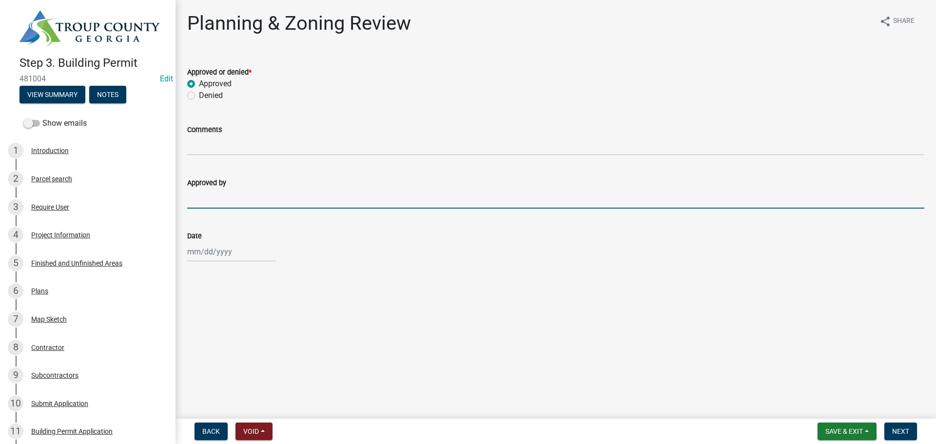
drag, startPoint x: 214, startPoint y: 198, endPoint x: 213, endPoint y: 208, distance: 9.9
click at [214, 198] on input "Approved by" at bounding box center [555, 199] width 737 height 20
type input "[PERSON_NAME]"
click at [219, 250] on div at bounding box center [231, 252] width 89 height 20
select select "10"
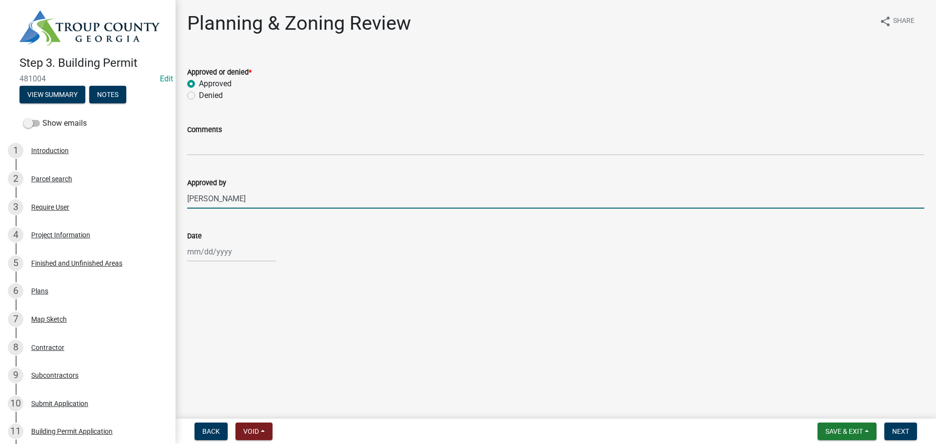
select select "2025"
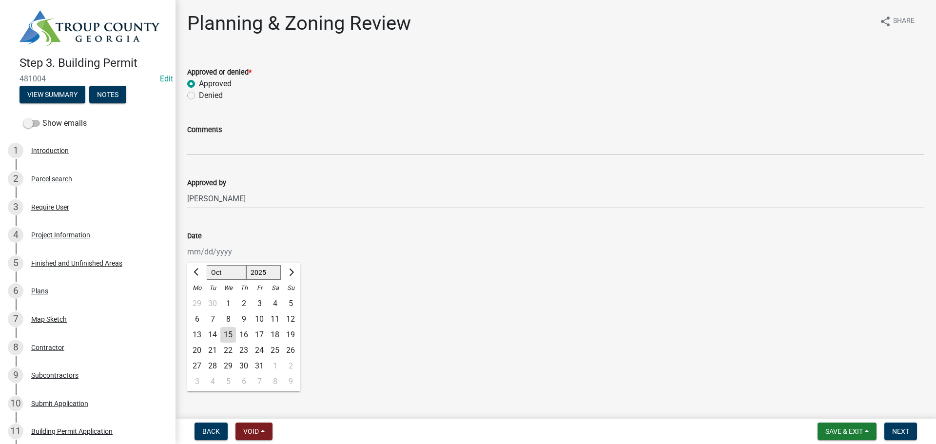
click at [228, 335] on div "15" at bounding box center [228, 335] width 16 height 16
type input "[DATE]"
click at [907, 434] on span "Next" at bounding box center [900, 431] width 17 height 8
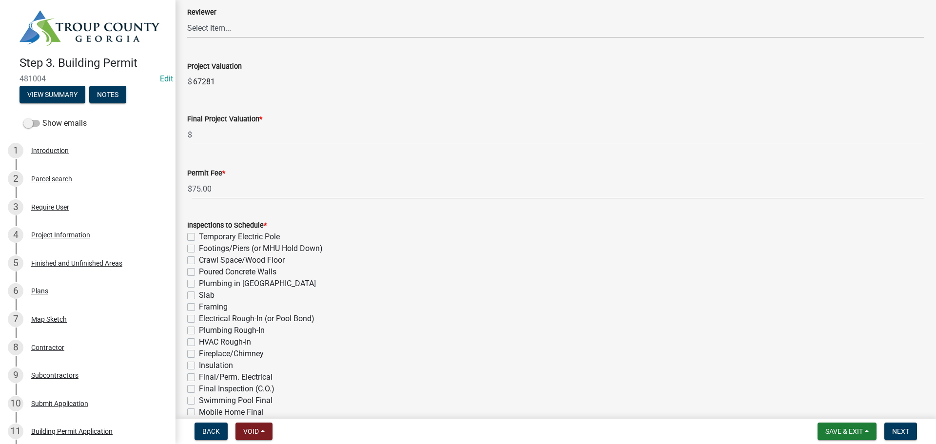
scroll to position [195, 0]
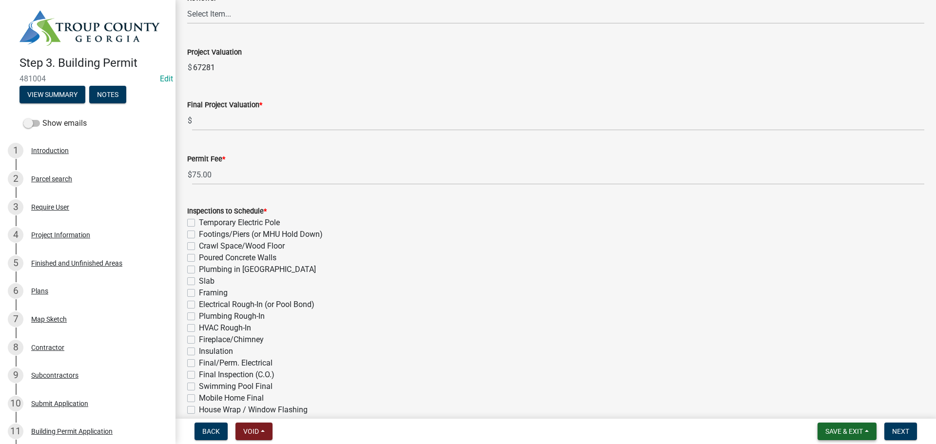
click at [847, 429] on span "Save & Exit" at bounding box center [844, 431] width 38 height 8
click at [826, 408] on button "Save & Exit" at bounding box center [837, 405] width 78 height 23
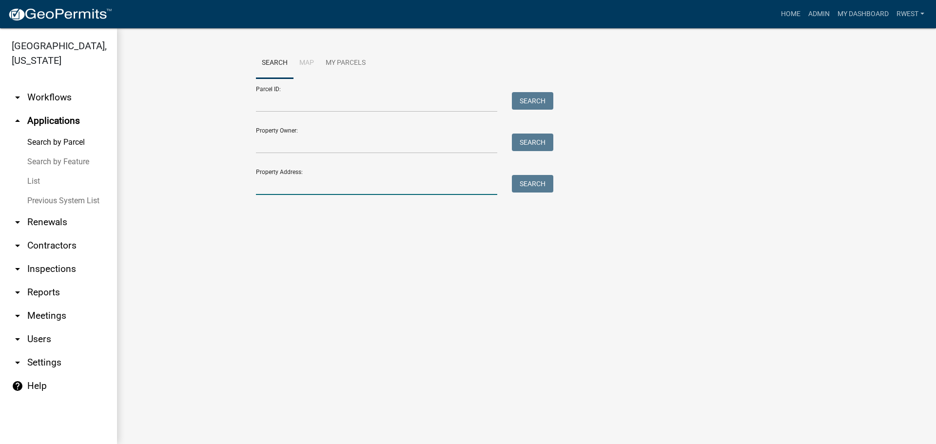
click at [284, 189] on input "Property Address:" at bounding box center [376, 185] width 241 height 20
drag, startPoint x: 510, startPoint y: 309, endPoint x: 521, endPoint y: 304, distance: 12.4
click at [512, 308] on main "Search Map My Parcels Parcel ID: Search Property Owner: Search Property Address…" at bounding box center [526, 236] width 819 height 416
click at [261, 184] on input "Property Address:" at bounding box center [376, 185] width 241 height 20
click at [611, 366] on main "Search Map My Parcels Parcel ID: Search Property Owner: Search Property Address…" at bounding box center [526, 236] width 819 height 416
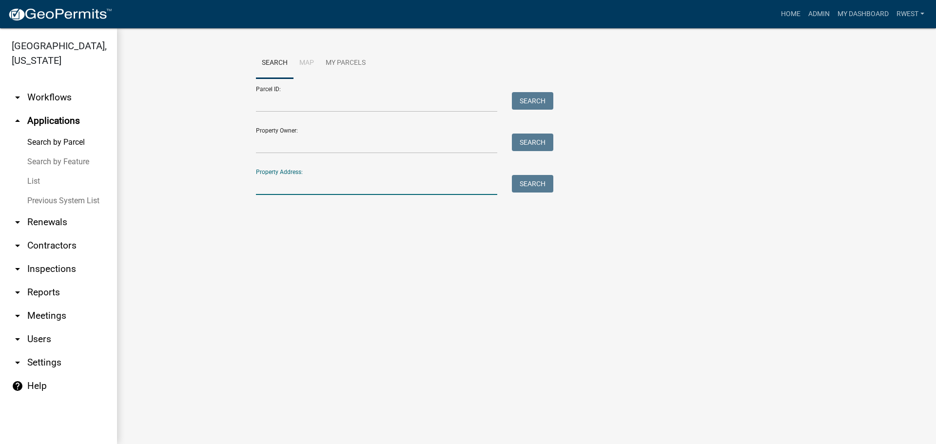
click at [268, 187] on input "Property Address:" at bounding box center [376, 185] width 241 height 20
type input "2988 roanoke"
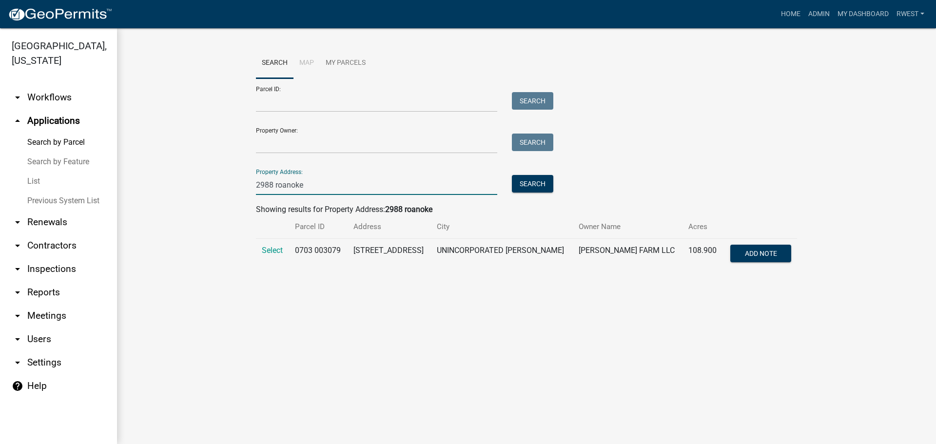
drag, startPoint x: 310, startPoint y: 185, endPoint x: 204, endPoint y: 191, distance: 106.4
click at [206, 189] on wm-workflow-application-search-view "Search Map My Parcels Parcel ID: Search Property Owner: Search Property Address…" at bounding box center [526, 163] width 780 height 230
click at [250, 341] on main "Search Map My Parcels Parcel ID: Search Property Owner: Search Property Address…" at bounding box center [526, 236] width 819 height 416
click at [295, 185] on input "Property Address:" at bounding box center [376, 185] width 241 height 20
click at [238, 328] on main "Search Map My Parcels Parcel ID: Search Property Owner: Search Property Address…" at bounding box center [526, 236] width 819 height 416
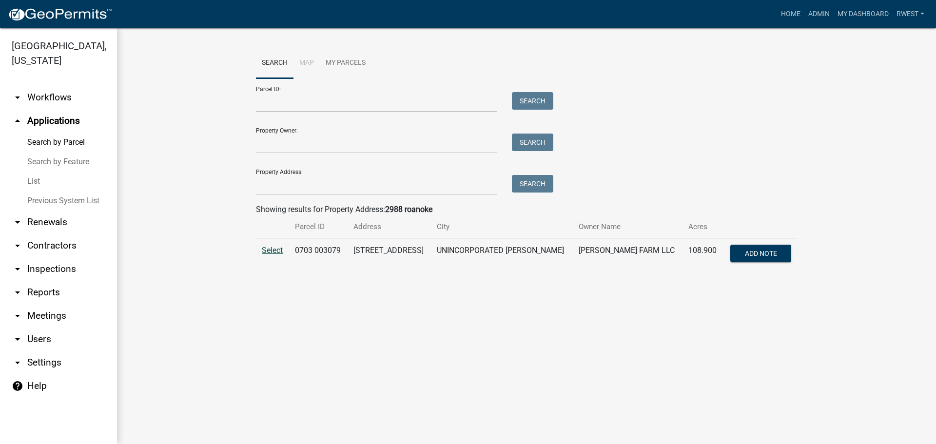
click at [277, 251] on span "Select" at bounding box center [272, 250] width 21 height 9
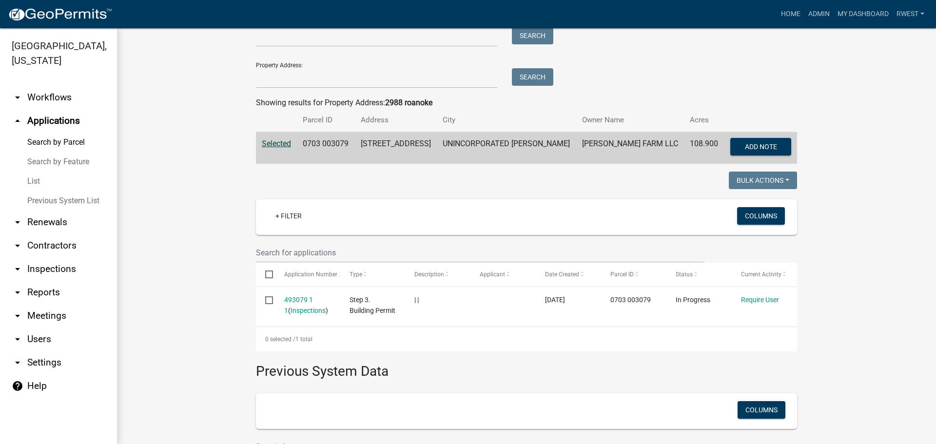
scroll to position [195, 0]
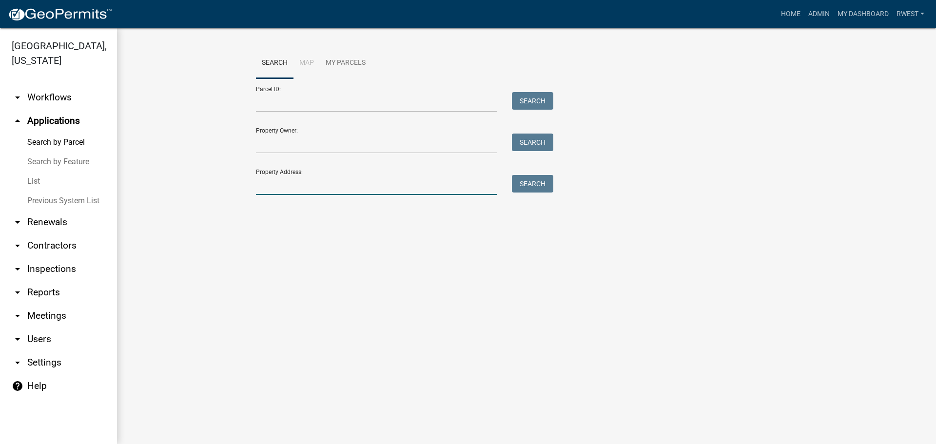
click at [260, 189] on input "Property Address:" at bounding box center [376, 185] width 241 height 20
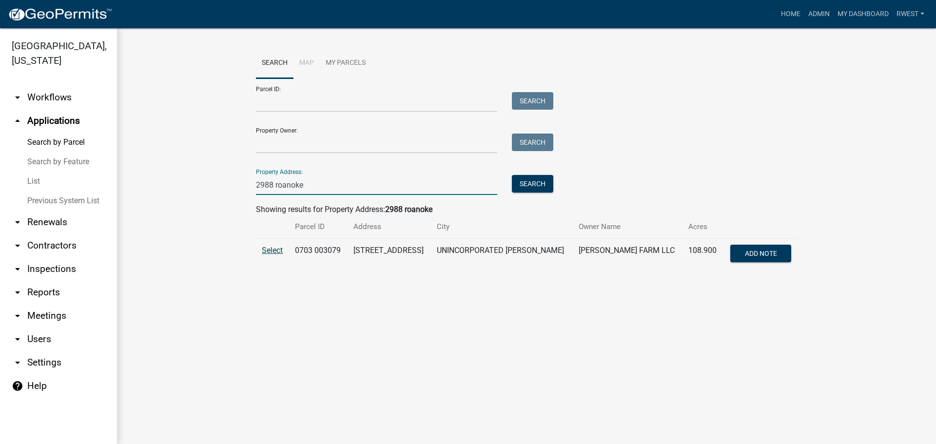
type input "2988 roanoke"
click at [272, 250] on span "Select" at bounding box center [272, 250] width 21 height 9
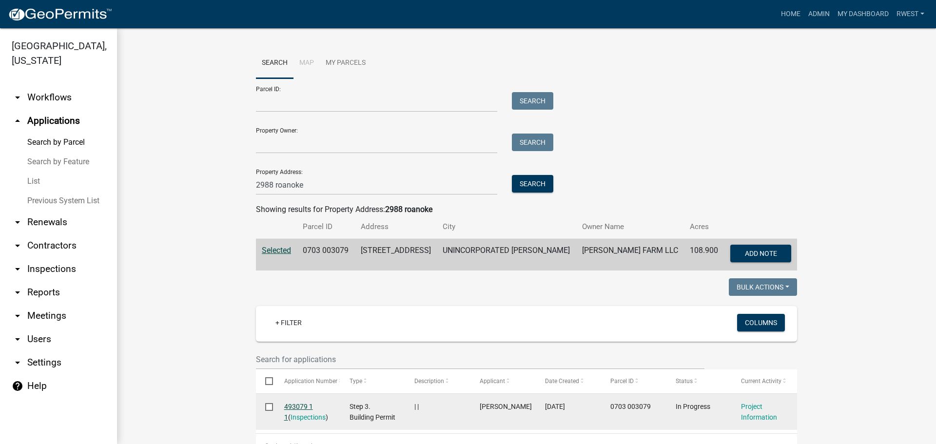
click at [288, 406] on link "493079 1 1" at bounding box center [298, 412] width 29 height 19
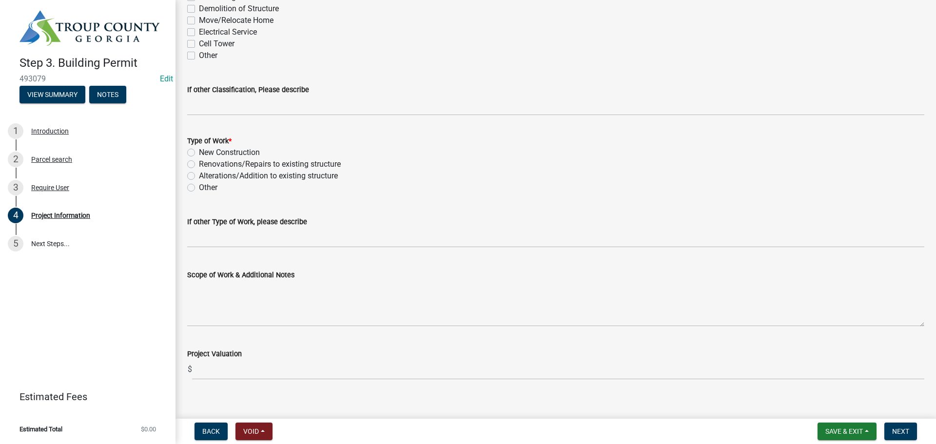
scroll to position [910, 0]
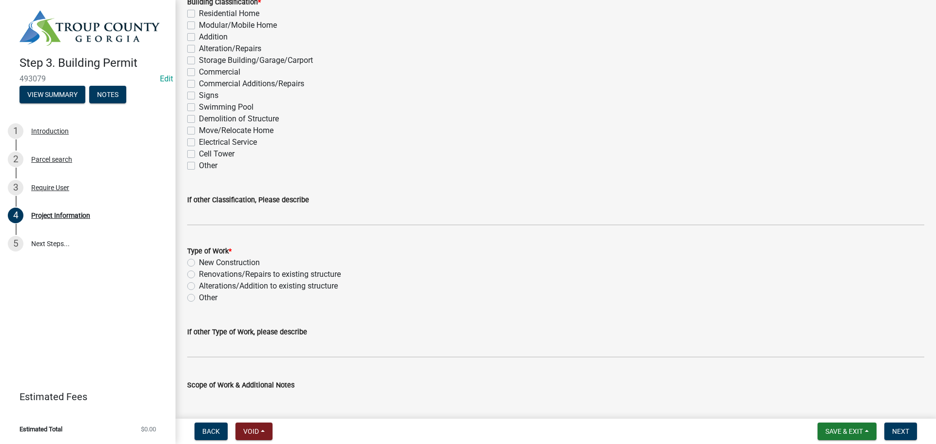
scroll to position [910, 0]
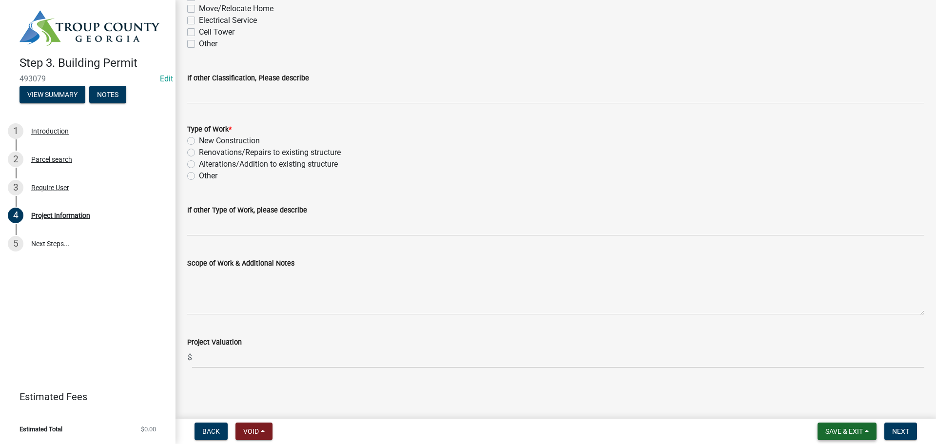
click at [842, 433] on span "Save & Exit" at bounding box center [844, 431] width 38 height 8
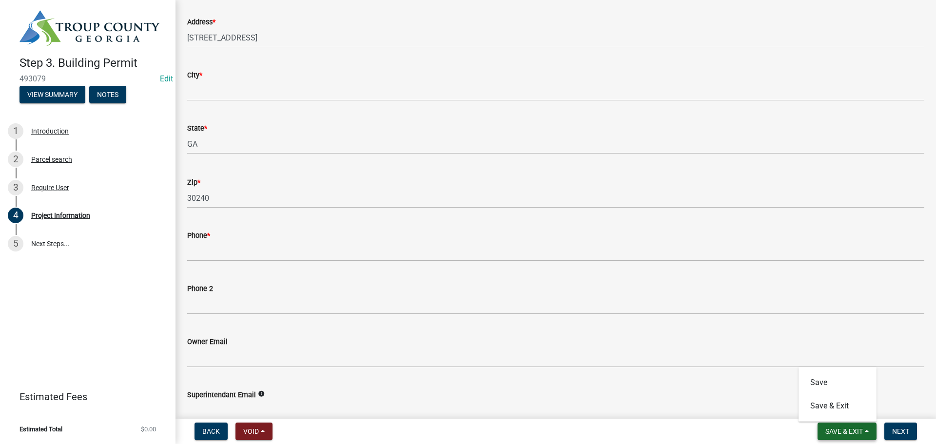
scroll to position [0, 0]
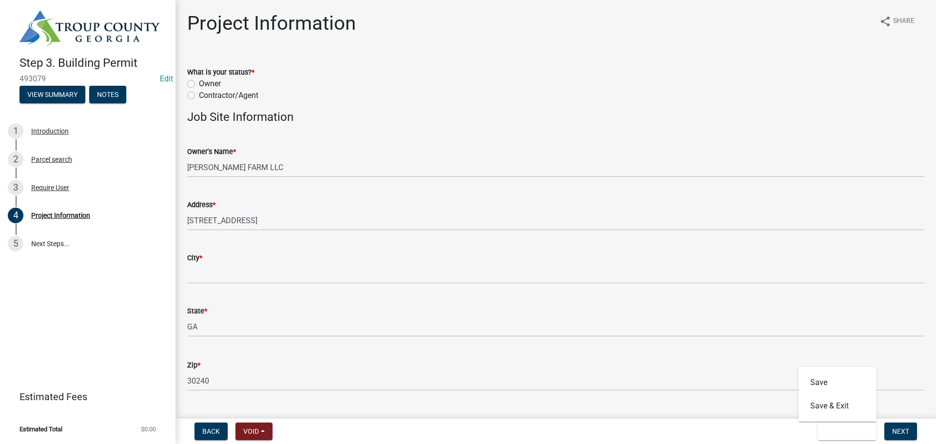
click at [768, 437] on div "Back Void Withdraw Lock Expire Void Save & Exit Save Save & Exit Next" at bounding box center [555, 431] width 745 height 18
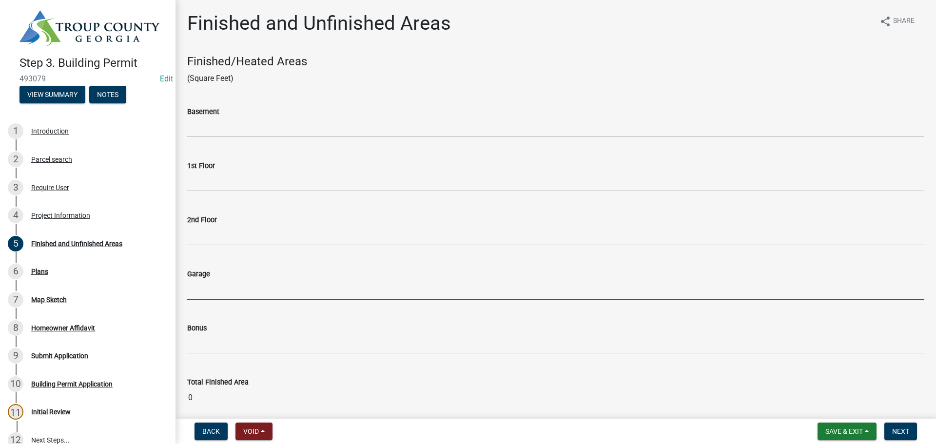
click at [213, 292] on input "text" at bounding box center [555, 290] width 737 height 20
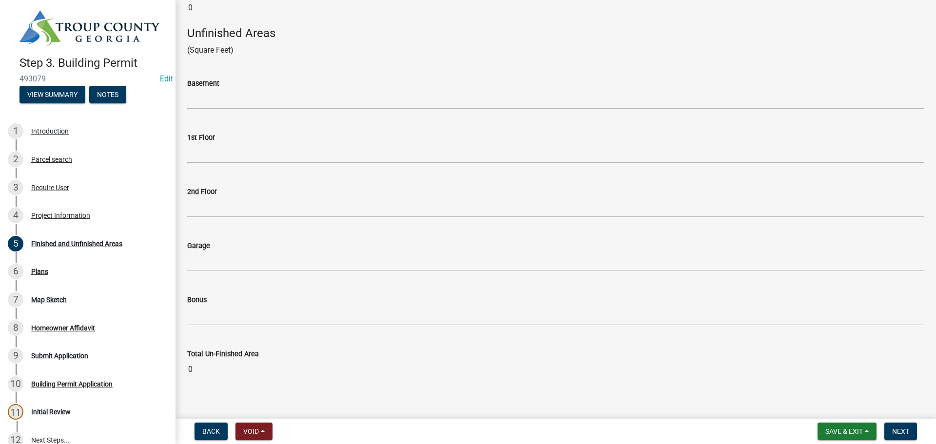
scroll to position [401, 0]
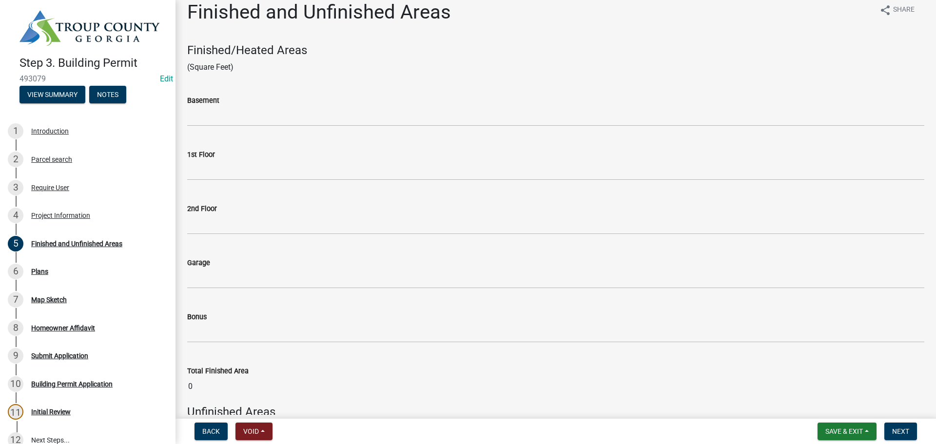
scroll to position [401, 0]
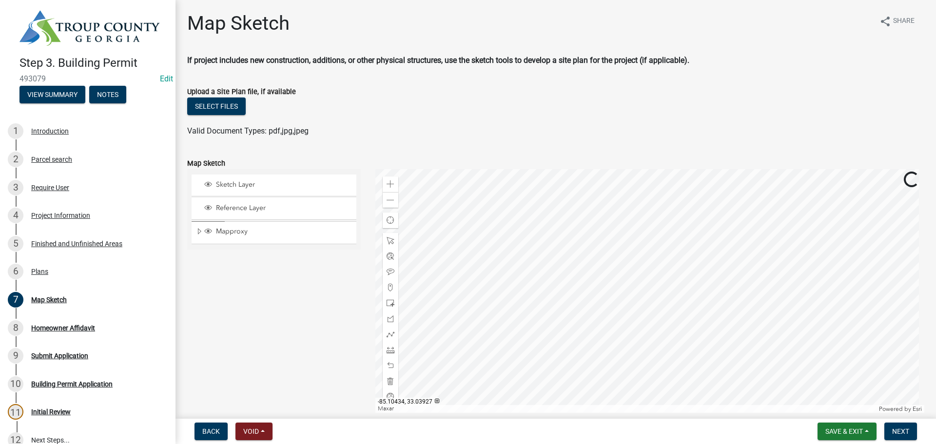
click at [605, 218] on div at bounding box center [649, 291] width 549 height 244
click at [597, 279] on div at bounding box center [649, 291] width 549 height 244
click at [231, 186] on span "Sketch Layer" at bounding box center [282, 184] width 139 height 9
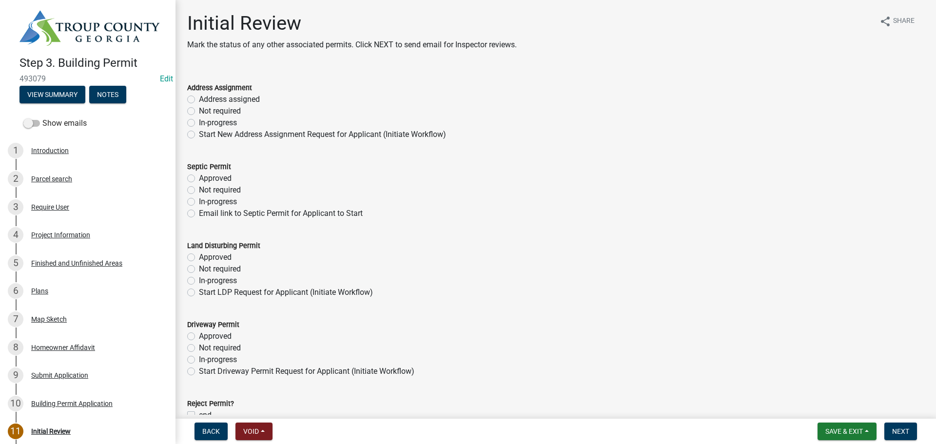
click at [199, 97] on label "Address assigned" at bounding box center [229, 100] width 61 height 12
click at [199, 97] on input "Address assigned" at bounding box center [202, 97] width 6 height 6
radio input "true"
click at [199, 179] on label "Approved" at bounding box center [215, 179] width 33 height 12
click at [199, 179] on input "Approved" at bounding box center [202, 176] width 6 height 6
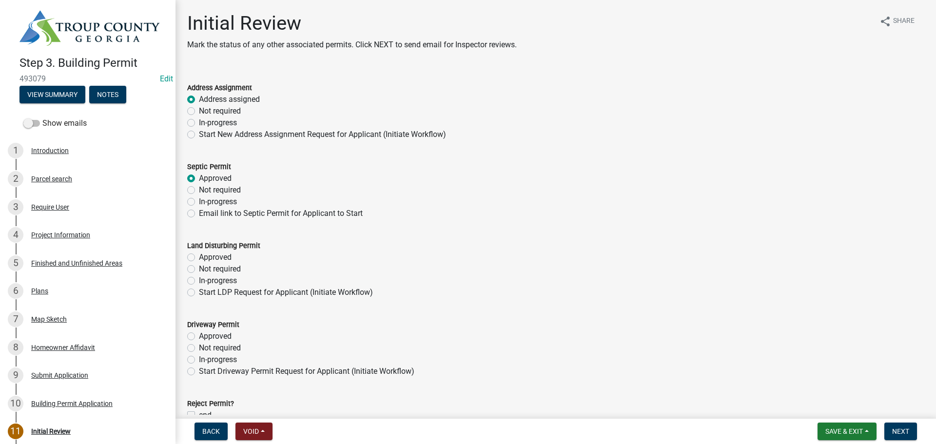
radio input "true"
drag, startPoint x: 191, startPoint y: 99, endPoint x: 191, endPoint y: 129, distance: 29.7
click at [199, 100] on label "Address assigned" at bounding box center [229, 100] width 61 height 12
click at [199, 100] on input "Address assigned" at bounding box center [202, 97] width 6 height 6
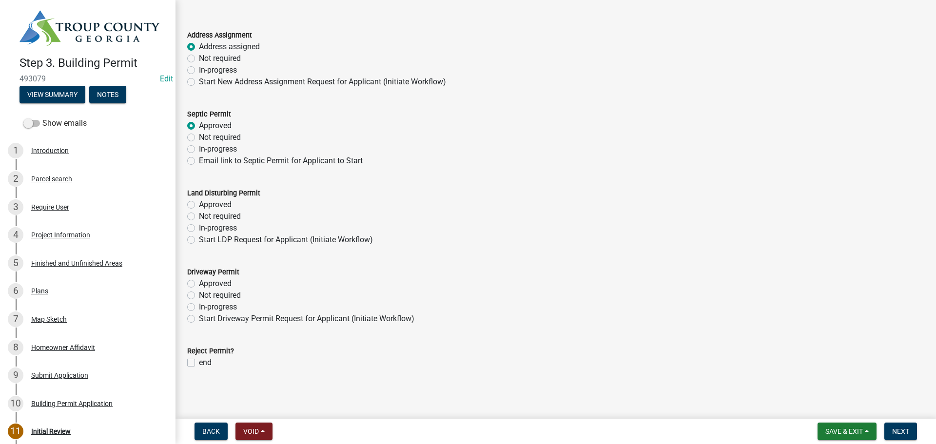
scroll to position [53, 0]
drag, startPoint x: 191, startPoint y: 56, endPoint x: 191, endPoint y: 63, distance: 7.3
click at [199, 58] on label "Not required" at bounding box center [220, 58] width 42 height 12
click at [199, 58] on input "Not required" at bounding box center [202, 55] width 6 height 6
radio input "true"
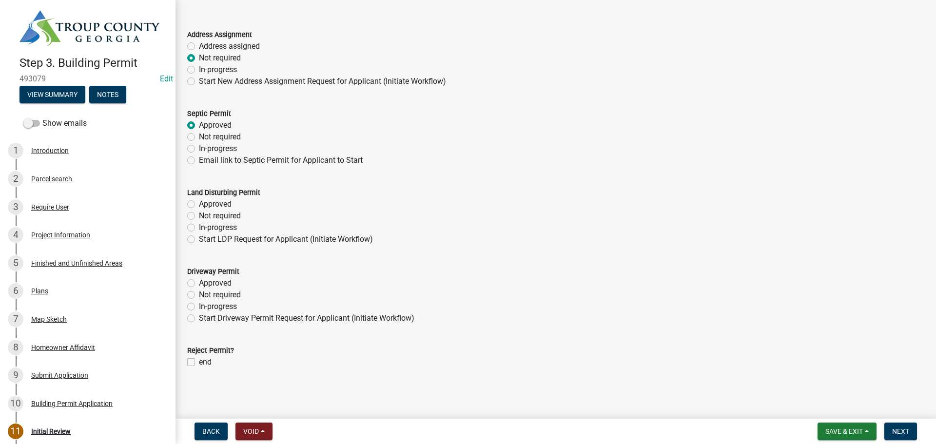
click at [199, 137] on label "Not required" at bounding box center [220, 137] width 42 height 12
click at [199, 137] on input "Not required" at bounding box center [202, 134] width 6 height 6
radio input "true"
click at [199, 217] on label "Not required" at bounding box center [220, 216] width 42 height 12
click at [199, 216] on input "Not required" at bounding box center [202, 213] width 6 height 6
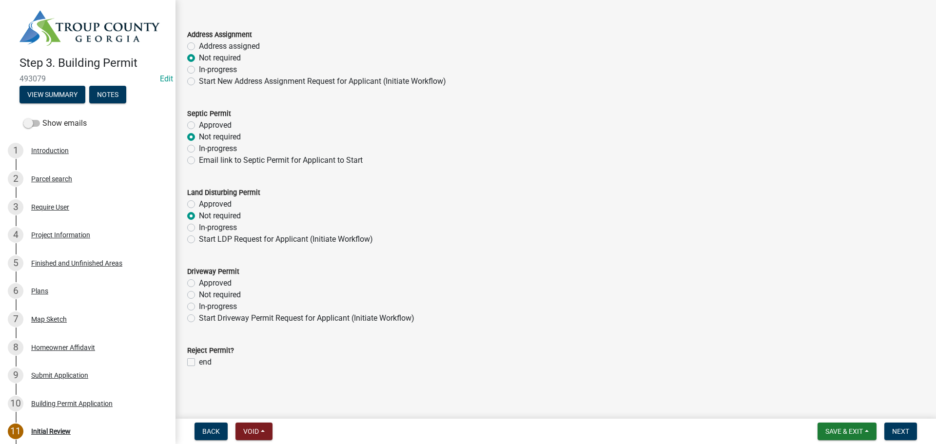
radio input "true"
click at [199, 295] on label "Not required" at bounding box center [220, 295] width 42 height 12
click at [199, 295] on input "Not required" at bounding box center [202, 292] width 6 height 6
radio input "true"
click at [899, 428] on span "Next" at bounding box center [900, 431] width 17 height 8
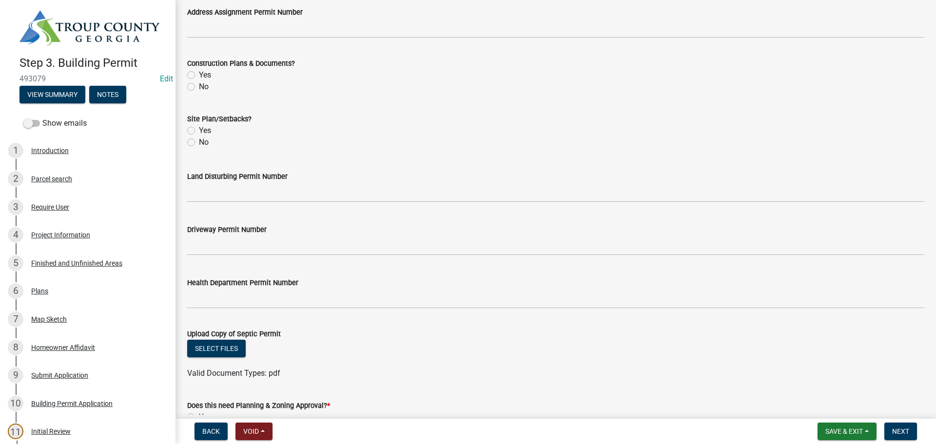
scroll to position [361, 0]
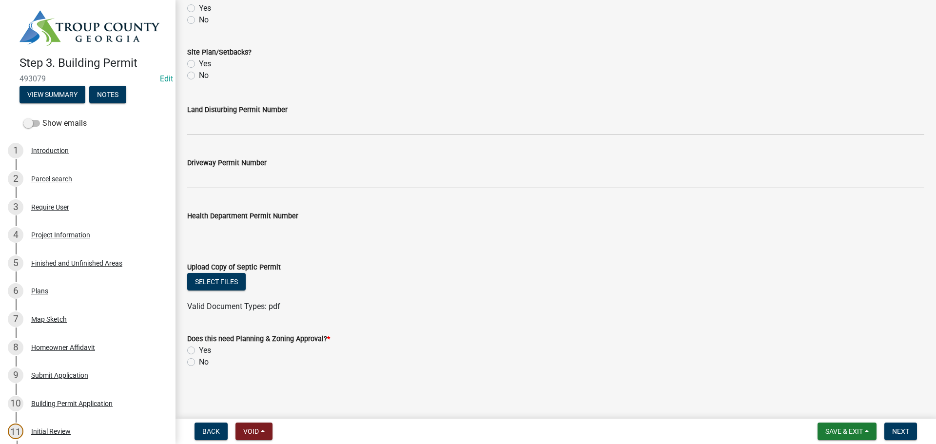
drag, startPoint x: 192, startPoint y: 350, endPoint x: 188, endPoint y: 352, distance: 5.0
click at [199, 350] on label "Yes" at bounding box center [205, 351] width 12 height 12
click at [199, 350] on input "Yes" at bounding box center [202, 348] width 6 height 6
radio input "true"
click at [898, 429] on span "Next" at bounding box center [900, 431] width 17 height 8
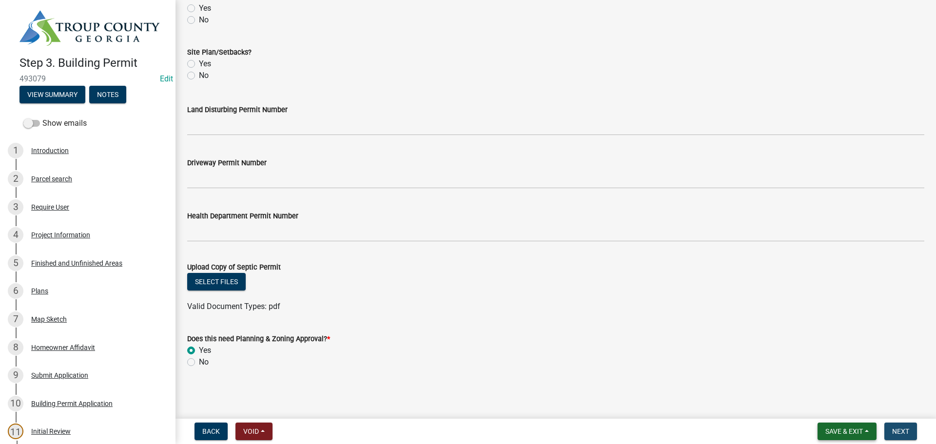
scroll to position [0, 0]
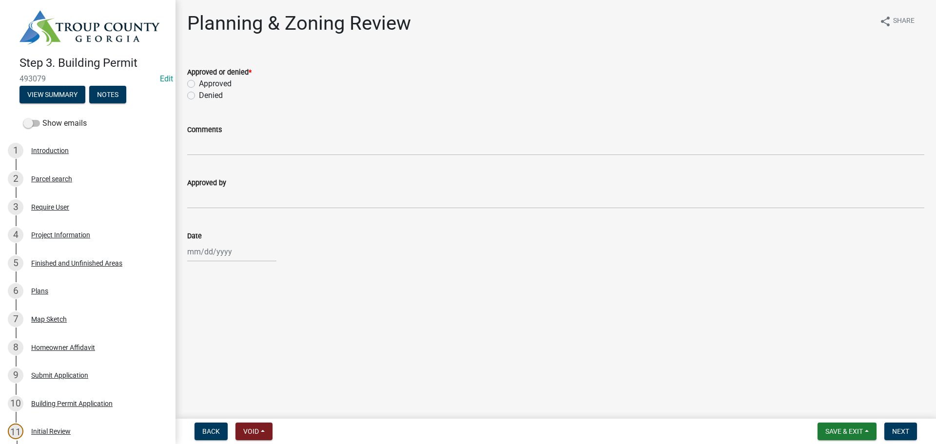
click at [199, 83] on label "Approved" at bounding box center [215, 84] width 33 height 12
click at [199, 83] on input "Approved" at bounding box center [202, 81] width 6 height 6
radio input "true"
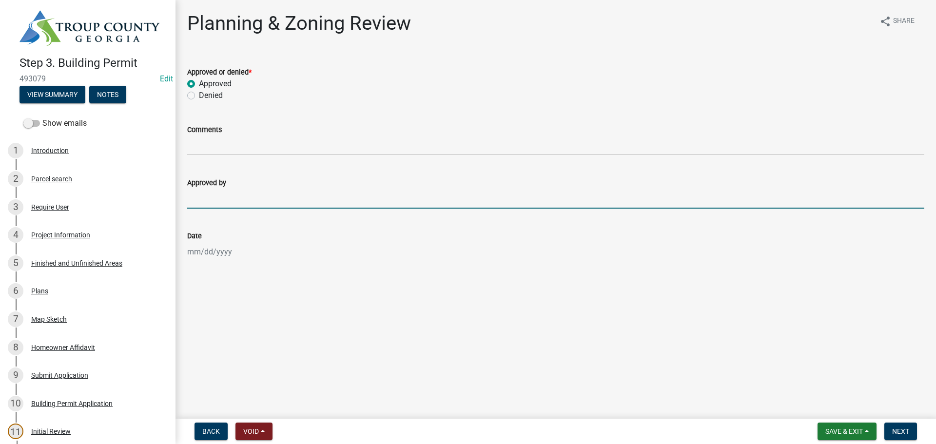
click at [220, 196] on input "Approved by" at bounding box center [555, 199] width 737 height 20
type input "[PERSON_NAME]"
click at [214, 249] on div at bounding box center [231, 252] width 89 height 20
select select "10"
select select "2025"
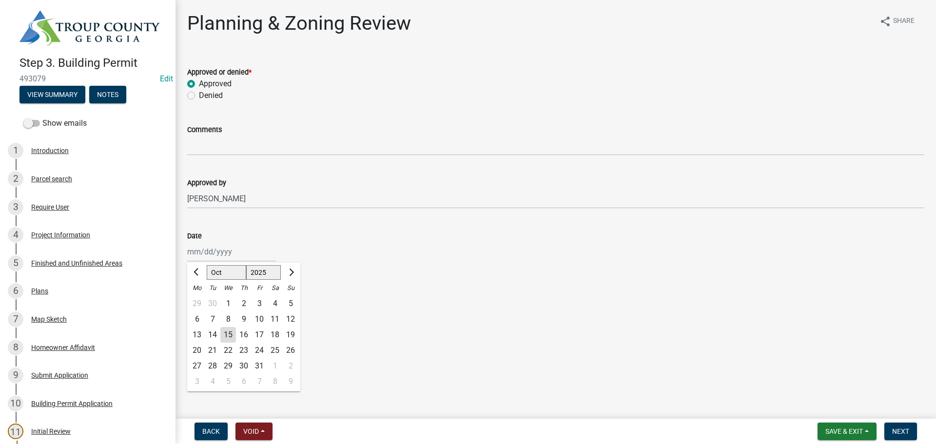
click at [230, 333] on div "15" at bounding box center [228, 335] width 16 height 16
type input "[DATE]"
click at [905, 432] on span "Next" at bounding box center [900, 431] width 17 height 8
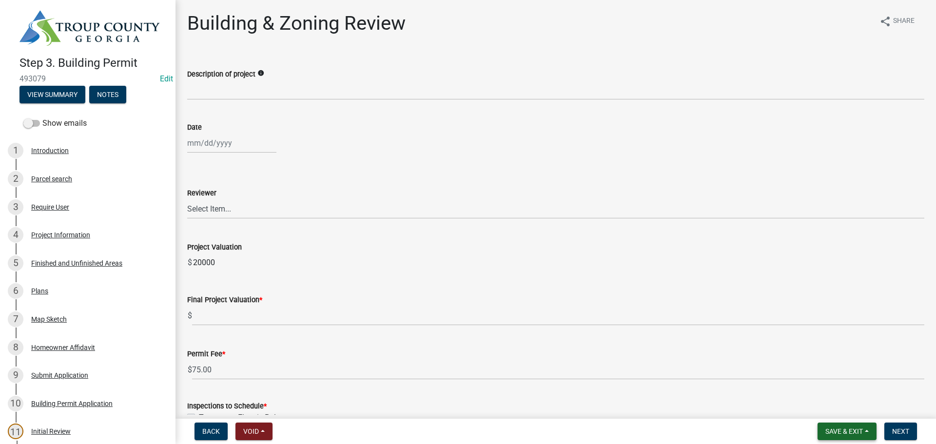
drag, startPoint x: 835, startPoint y: 434, endPoint x: 825, endPoint y: 435, distance: 10.2
click at [835, 434] on span "Save & Exit" at bounding box center [844, 431] width 38 height 8
click at [825, 404] on button "Save & Exit" at bounding box center [837, 405] width 78 height 23
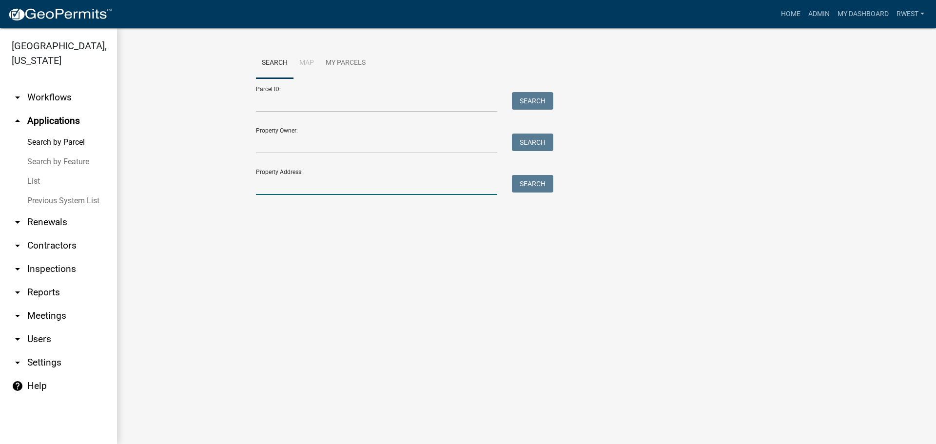
click at [290, 186] on input "Property Address:" at bounding box center [376, 185] width 241 height 20
type input "3337 [PERSON_NAME]"
click at [542, 189] on button "Search" at bounding box center [532, 184] width 41 height 18
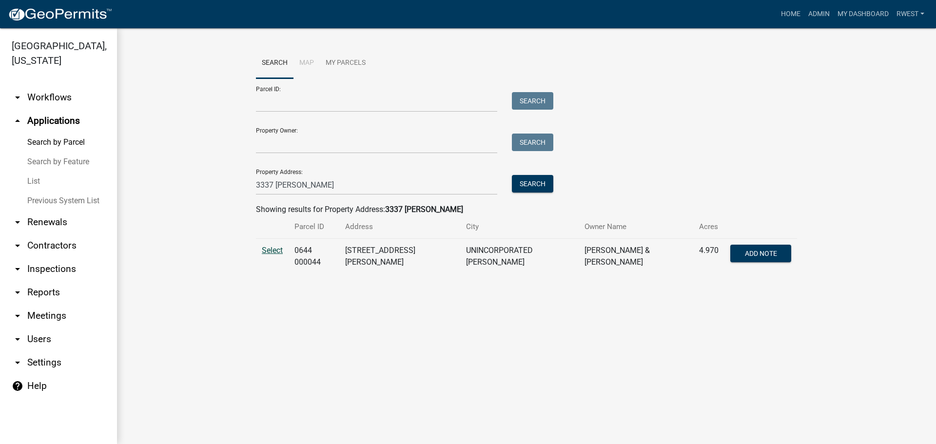
click at [273, 249] on span "Select" at bounding box center [272, 250] width 21 height 9
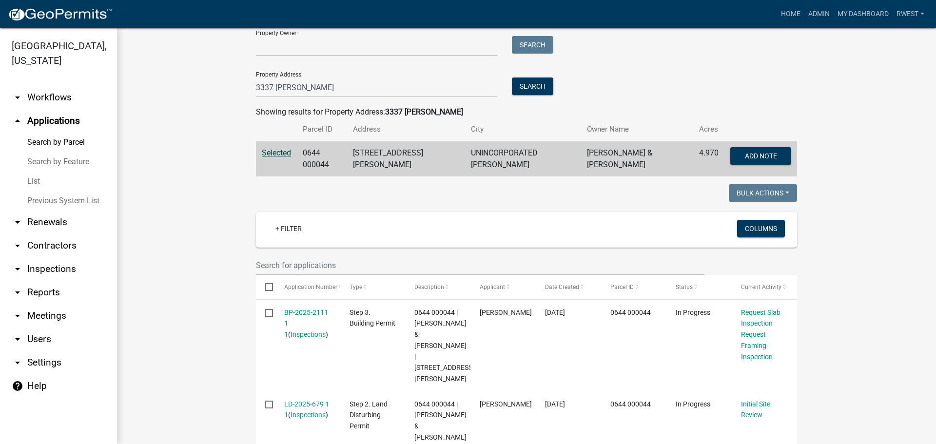
scroll to position [146, 0]
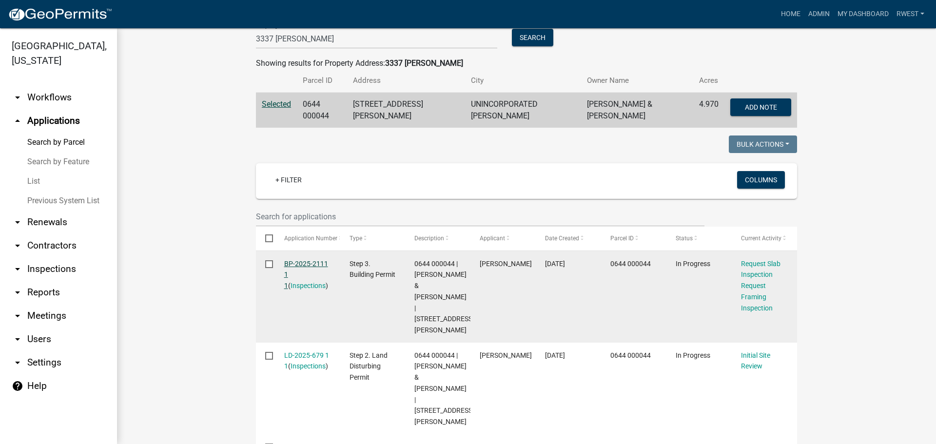
click at [304, 260] on link "BP-2025-2111 1 1" at bounding box center [306, 275] width 44 height 30
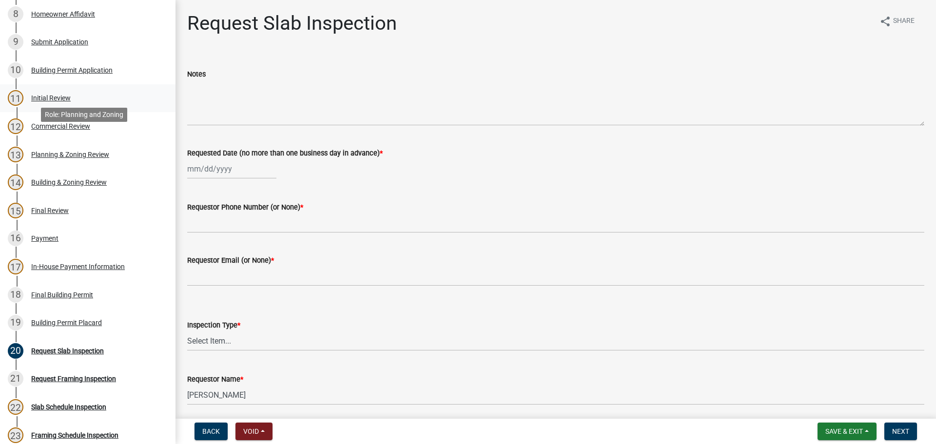
scroll to position [341, 0]
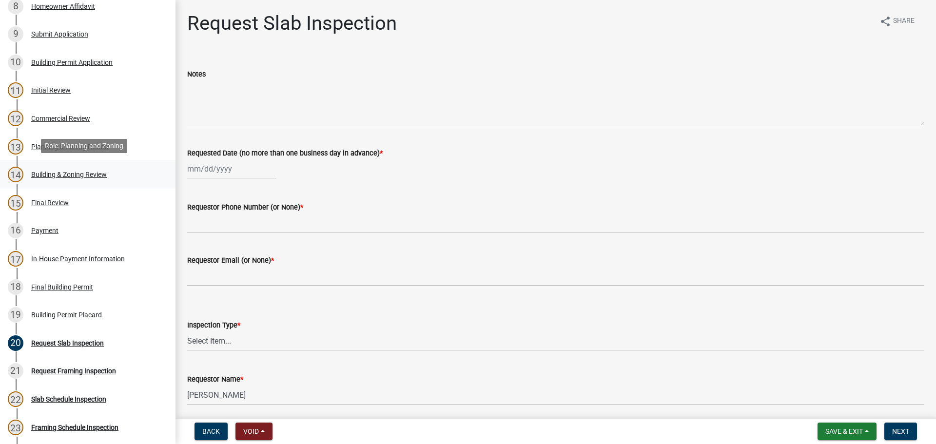
click at [67, 171] on div "Building & Zoning Review" at bounding box center [69, 174] width 76 height 7
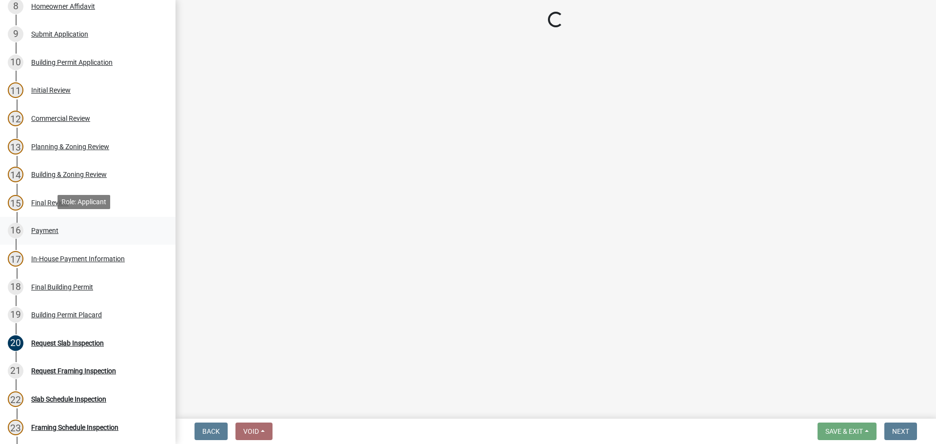
select select "d688b2a4-394c-4e7e-bf27-4f07b97f5404"
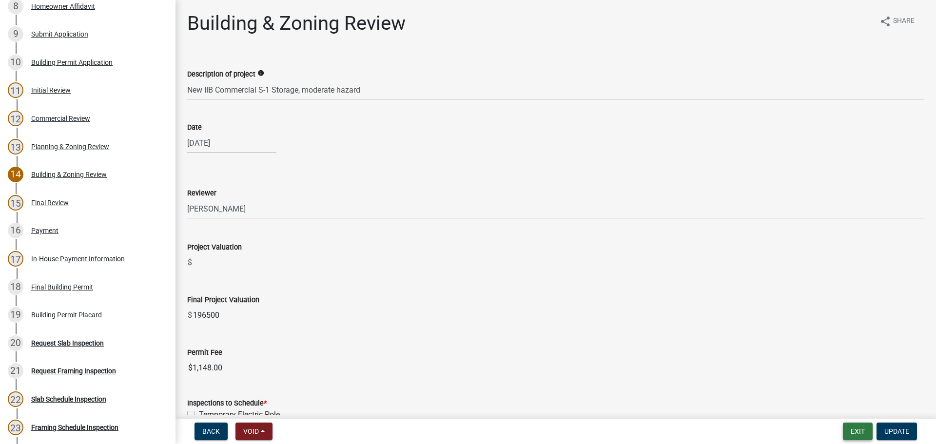
click at [865, 438] on button "Exit" at bounding box center [858, 431] width 30 height 18
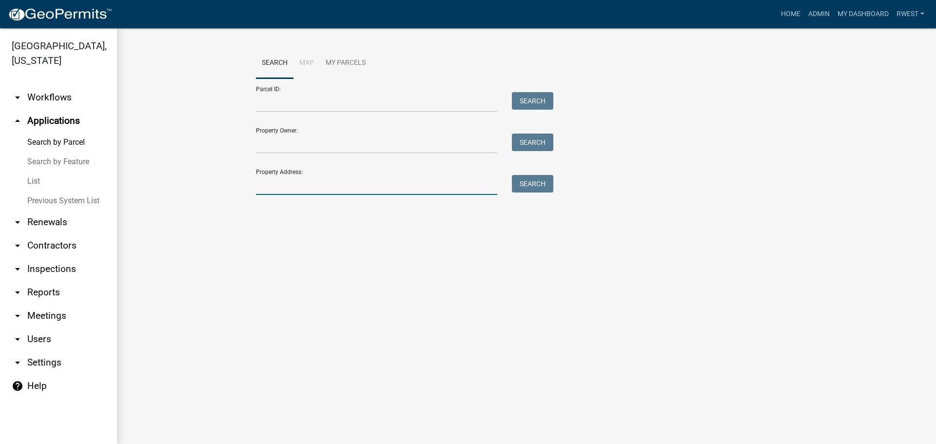
click at [269, 188] on input "Property Address:" at bounding box center [376, 185] width 241 height 20
type input "2988 roanoke"
click at [522, 183] on button "Search" at bounding box center [532, 184] width 41 height 18
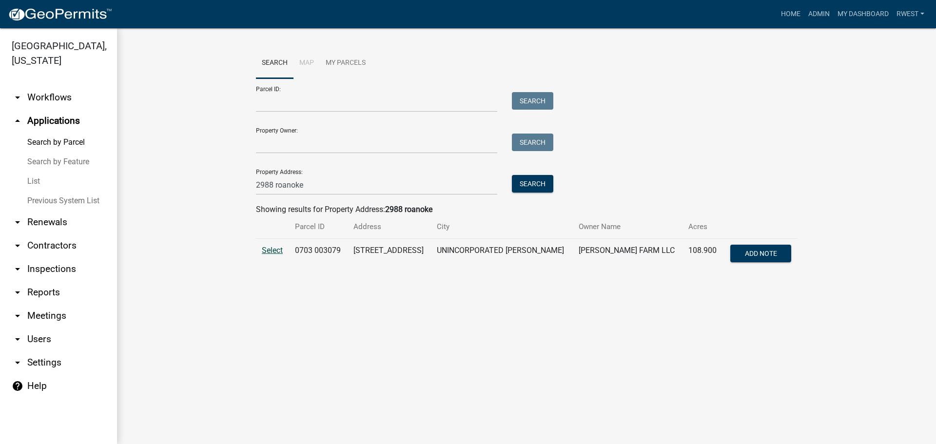
click at [271, 248] on span "Select" at bounding box center [272, 250] width 21 height 9
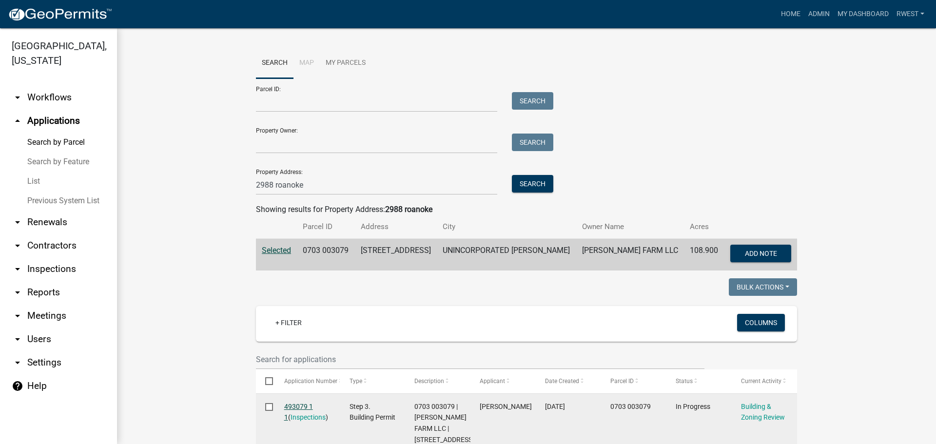
click at [290, 405] on link "493079 1 1" at bounding box center [298, 412] width 29 height 19
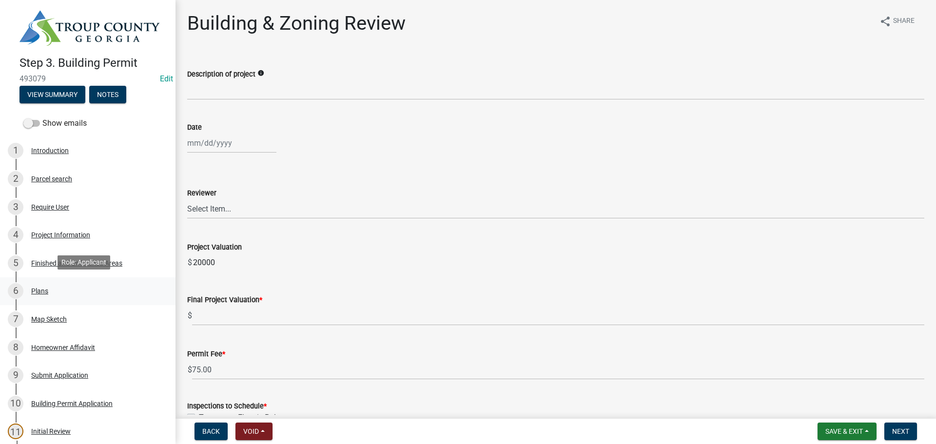
click at [45, 291] on div "Plans" at bounding box center [39, 291] width 17 height 7
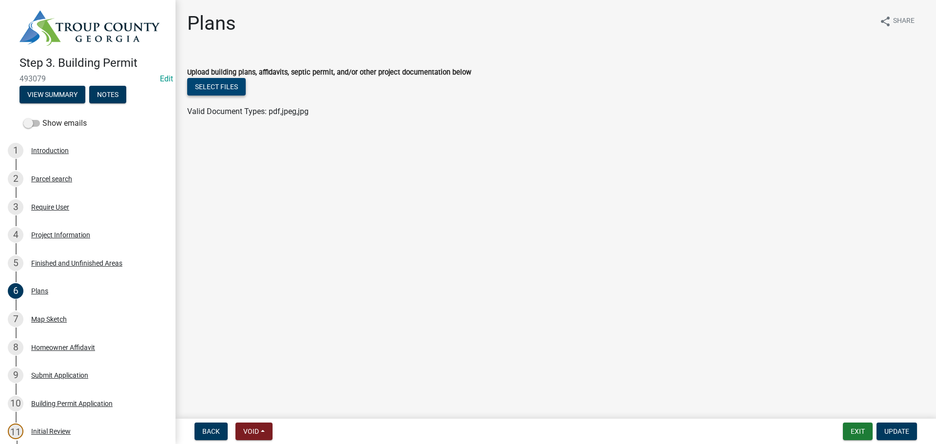
click at [236, 90] on button "Select files" at bounding box center [216, 87] width 58 height 18
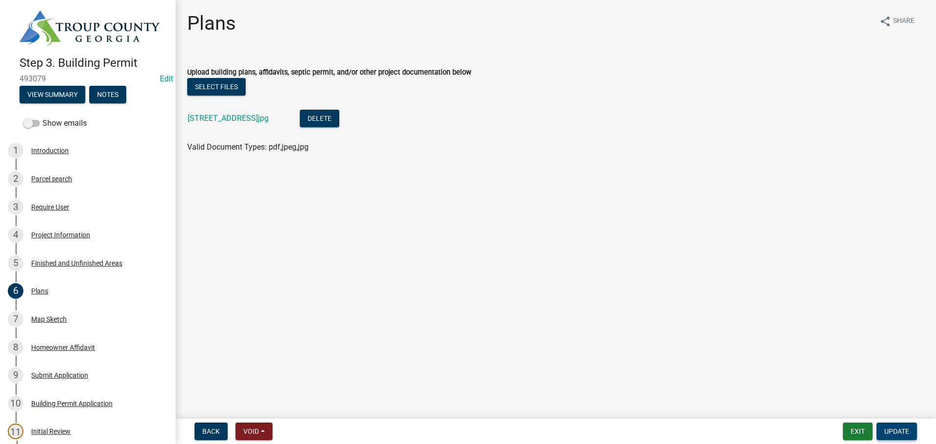
click at [898, 435] on span "Update" at bounding box center [896, 431] width 25 height 8
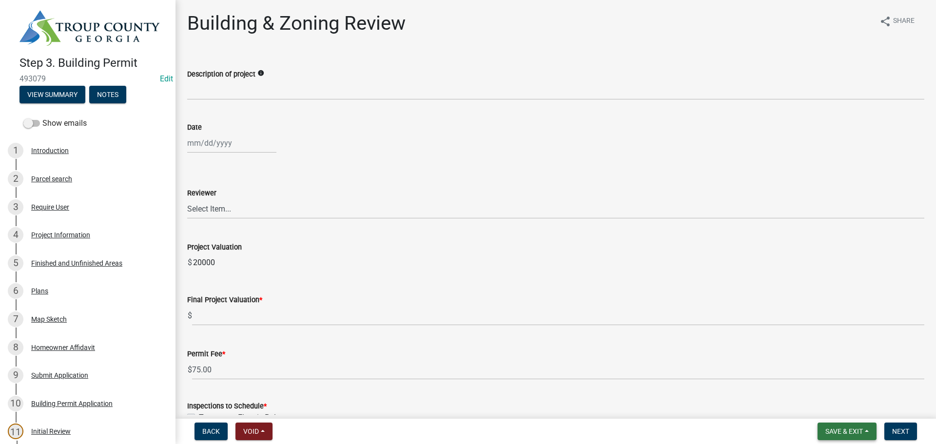
click at [871, 434] on button "Save & Exit" at bounding box center [846, 431] width 59 height 18
drag, startPoint x: 814, startPoint y: 404, endPoint x: 801, endPoint y: 402, distance: 13.3
click at [814, 404] on button "Save & Exit" at bounding box center [837, 405] width 78 height 23
